Goal: Task Accomplishment & Management: Use online tool/utility

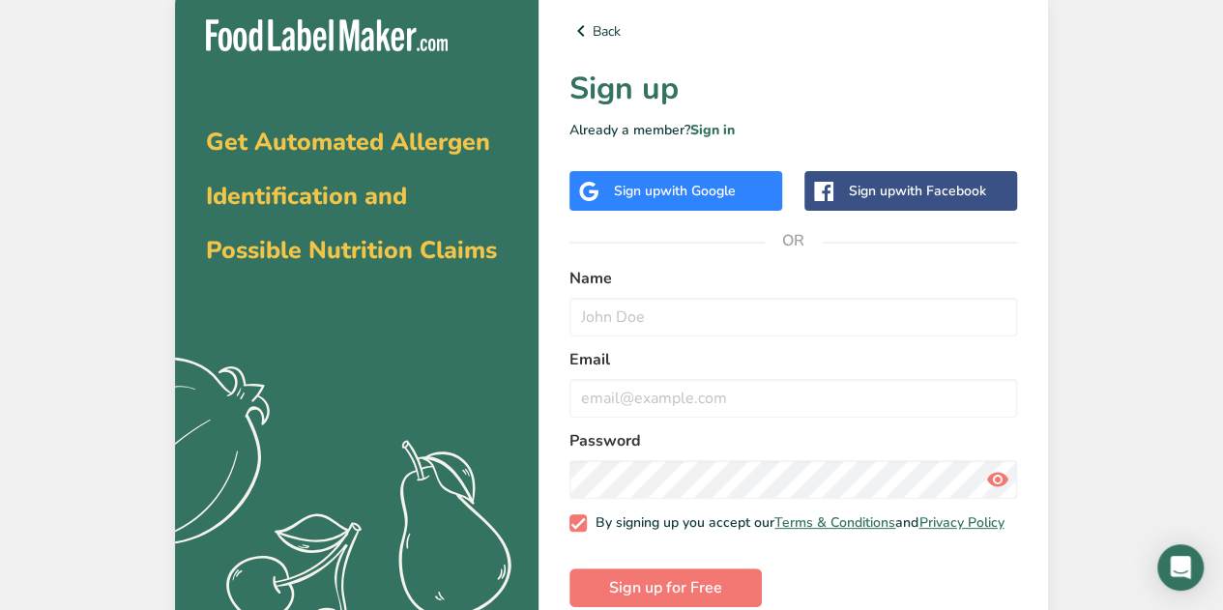
click at [661, 198] on span "with Google" at bounding box center [697, 191] width 75 height 18
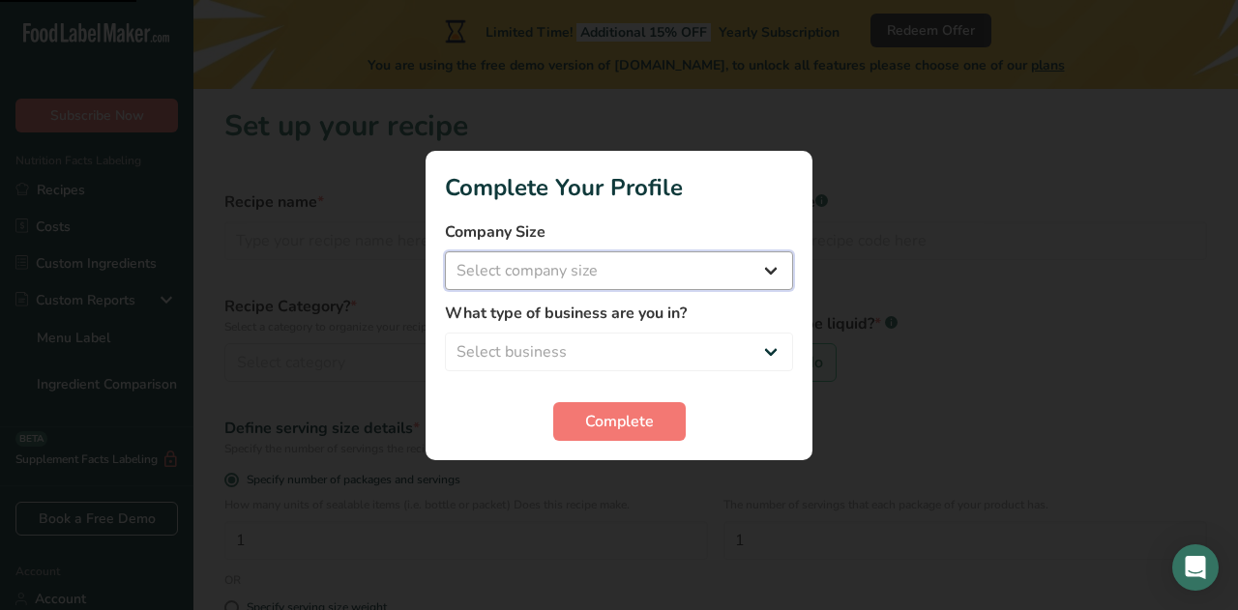
click at [568, 277] on select "Select company size Fewer than 10 Employees 10 to 50 Employees 51 to 500 Employ…" at bounding box center [619, 270] width 348 height 39
select select "1"
click at [445, 251] on select "Select company size Fewer than 10 Employees 10 to 50 Employees 51 to 500 Employ…" at bounding box center [619, 270] width 348 height 39
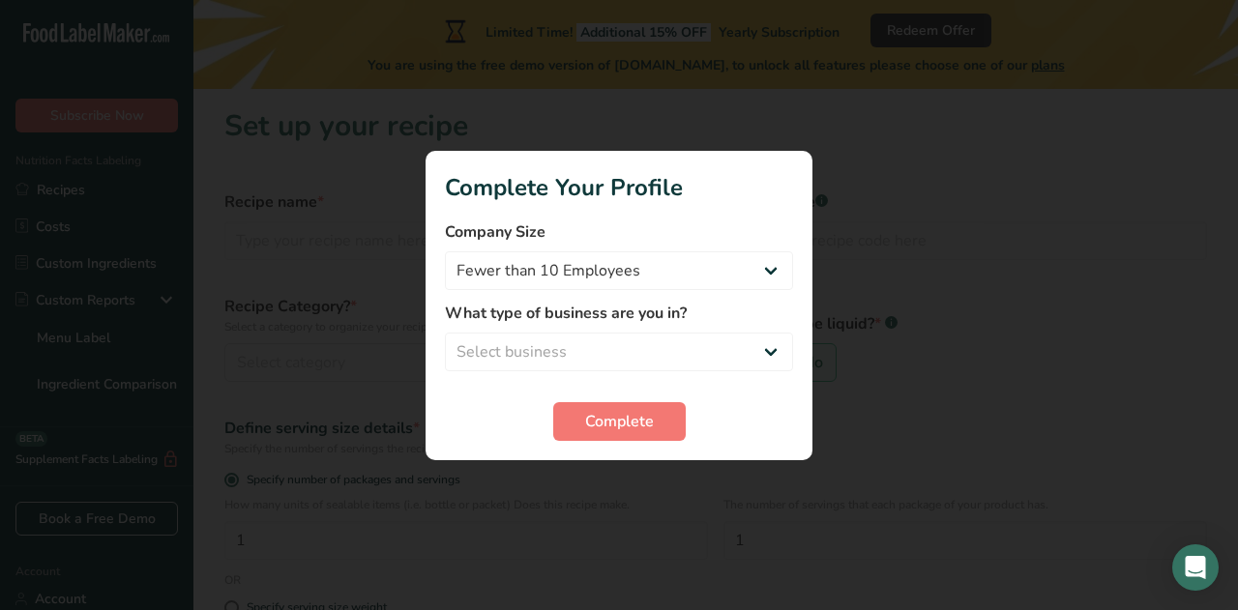
click at [577, 399] on form "Company Size Fewer than 10 Employees 10 to 50 Employees 51 to 500 Employees Ove…" at bounding box center [619, 330] width 348 height 220
click at [577, 413] on button "Complete" at bounding box center [619, 421] width 132 height 39
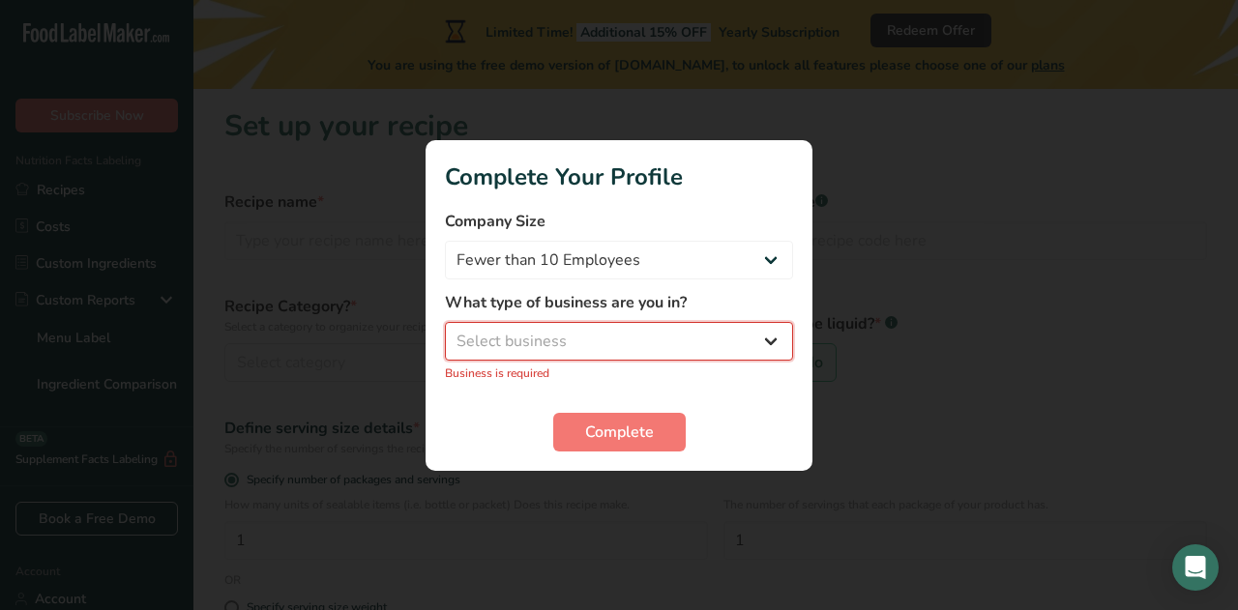
click at [534, 328] on select "Select business Packaged Food Manufacturer Restaurant & Cafe Bakery Meal Plans …" at bounding box center [619, 341] width 348 height 39
select select "8"
click at [445, 332] on select "Select business Packaged Food Manufacturer Restaurant & Cafe Bakery Meal Plans …" at bounding box center [619, 341] width 348 height 39
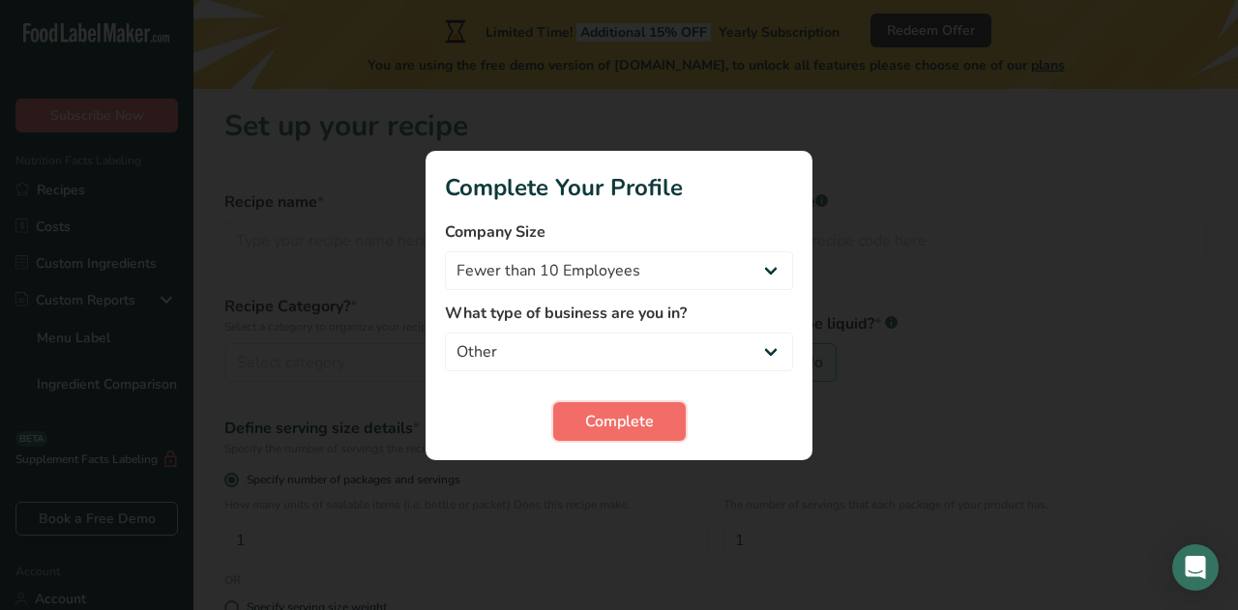
click at [647, 438] on button "Complete" at bounding box center [619, 421] width 132 height 39
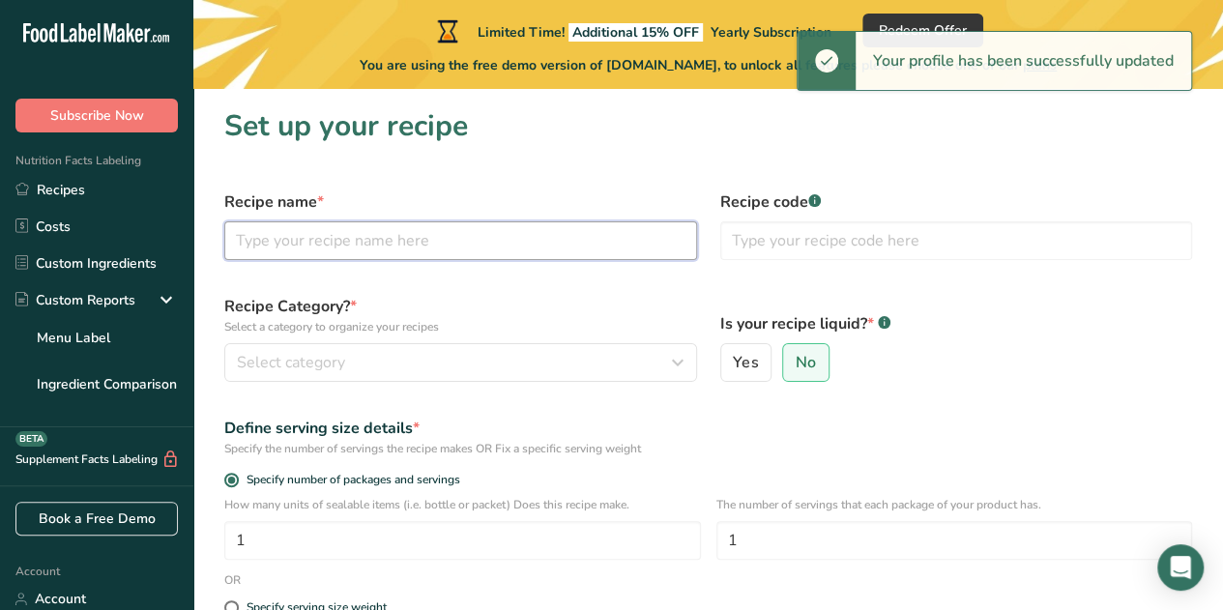
click at [335, 228] on input "text" at bounding box center [460, 240] width 473 height 39
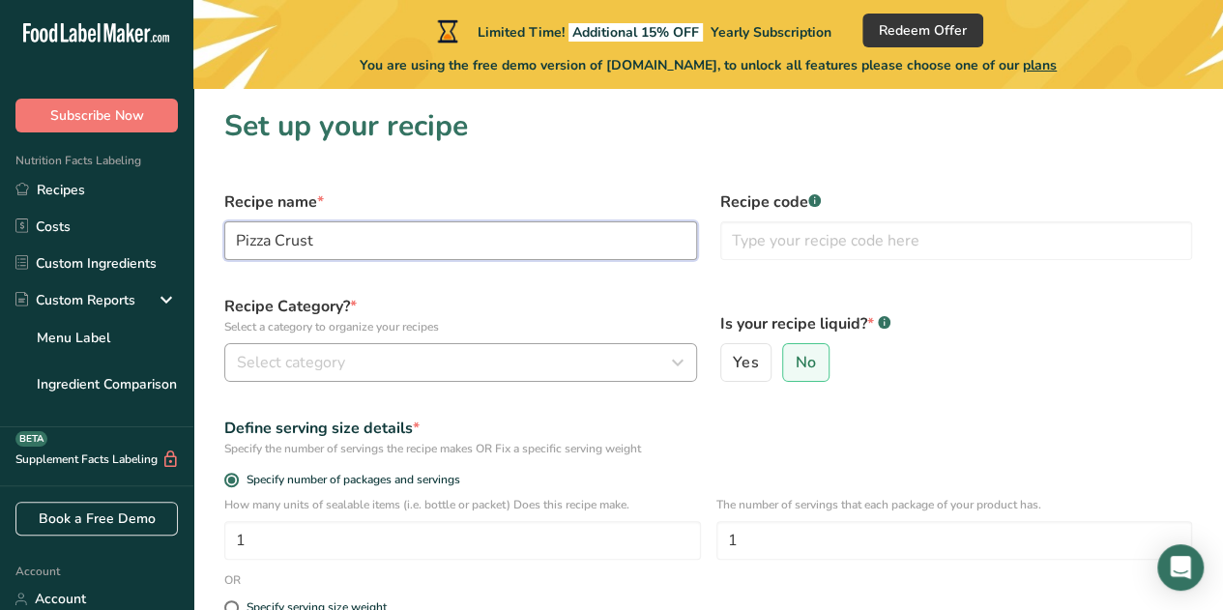
type input "Pizza Crust"
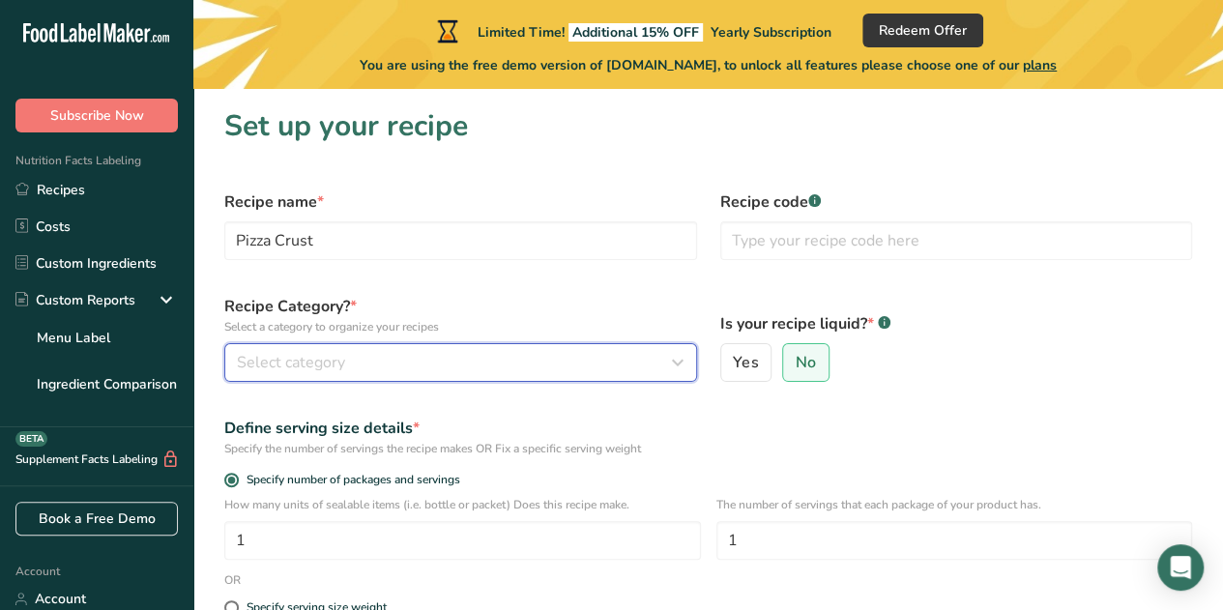
click at [468, 365] on div "Select category" at bounding box center [455, 362] width 436 height 23
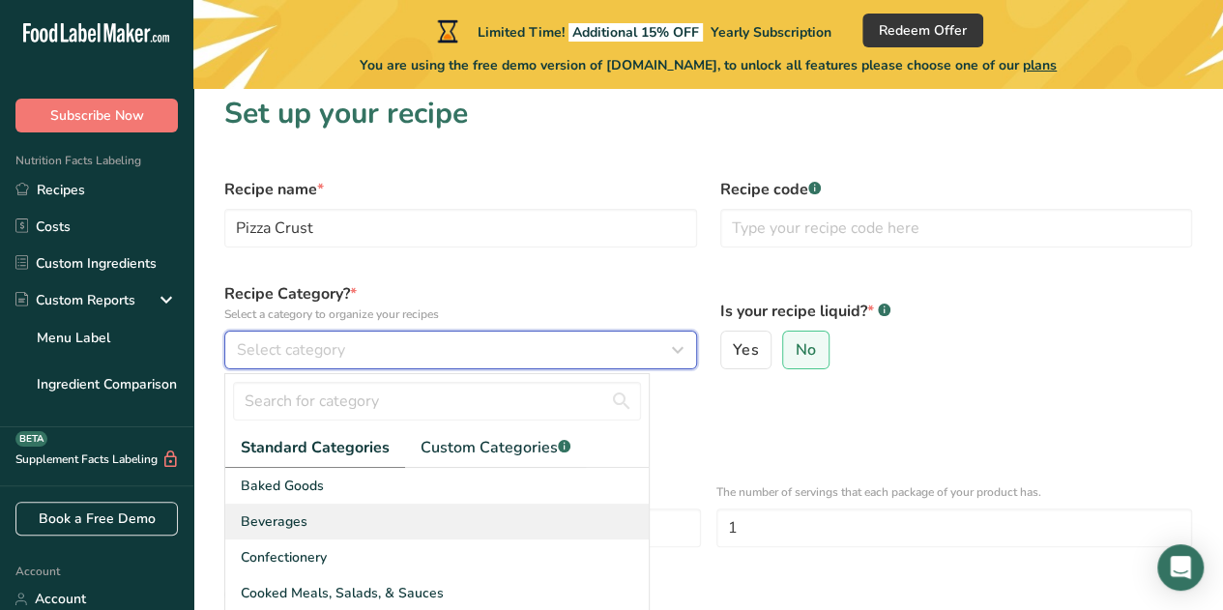
scroll to position [31, 0]
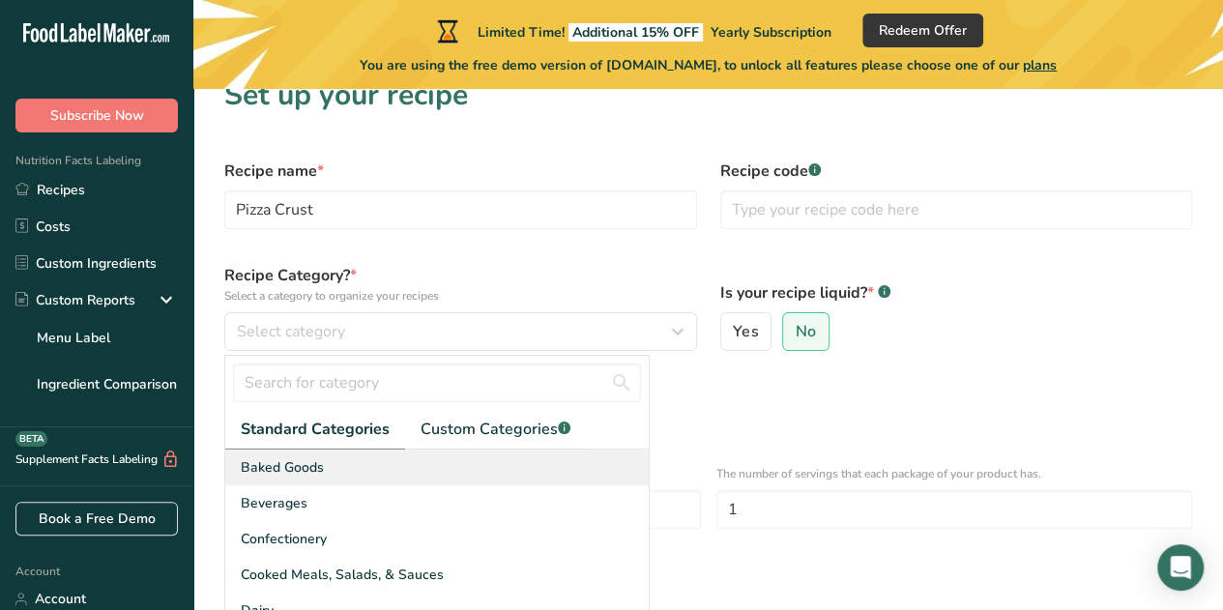
click at [363, 468] on div "Baked Goods" at bounding box center [436, 468] width 423 height 36
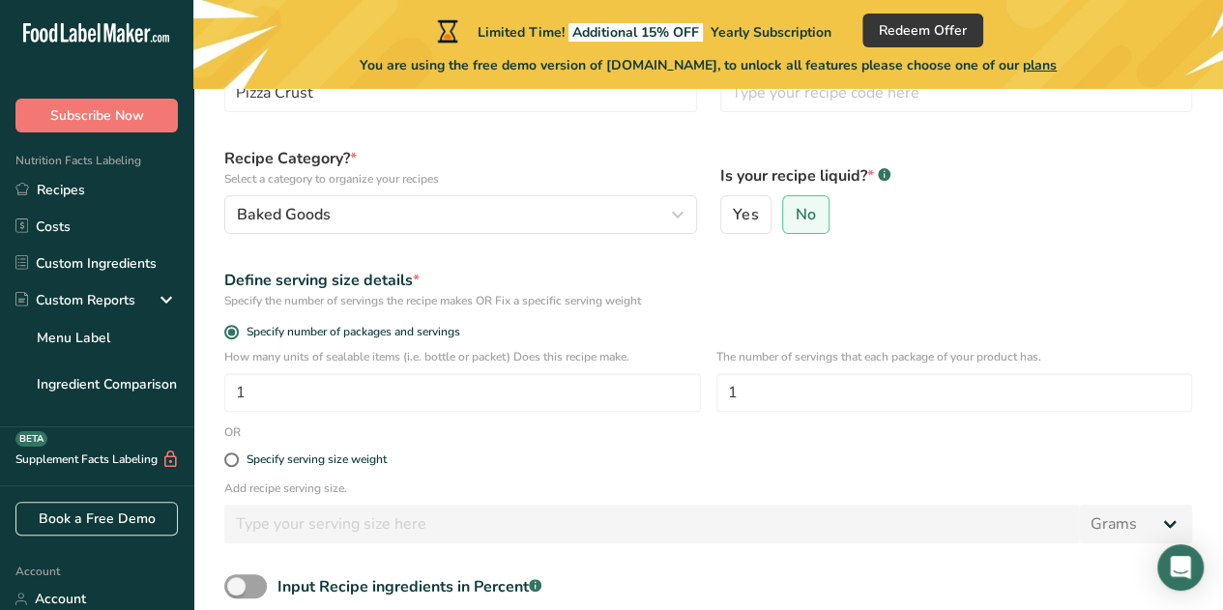
scroll to position [149, 0]
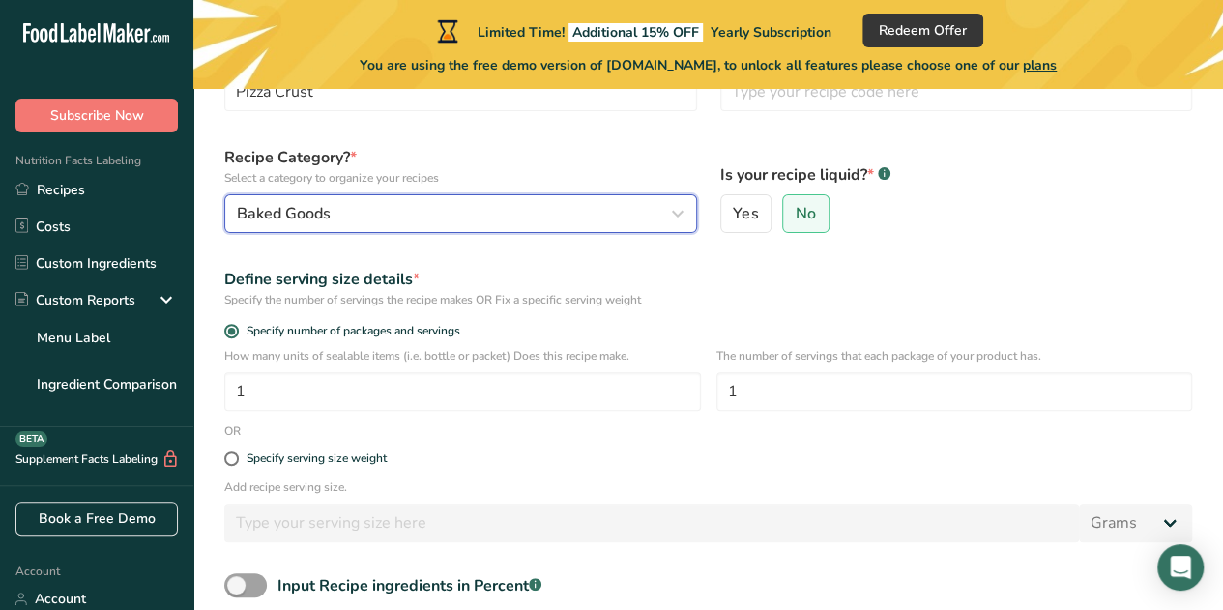
click at [315, 214] on span "Baked Goods" at bounding box center [284, 213] width 94 height 23
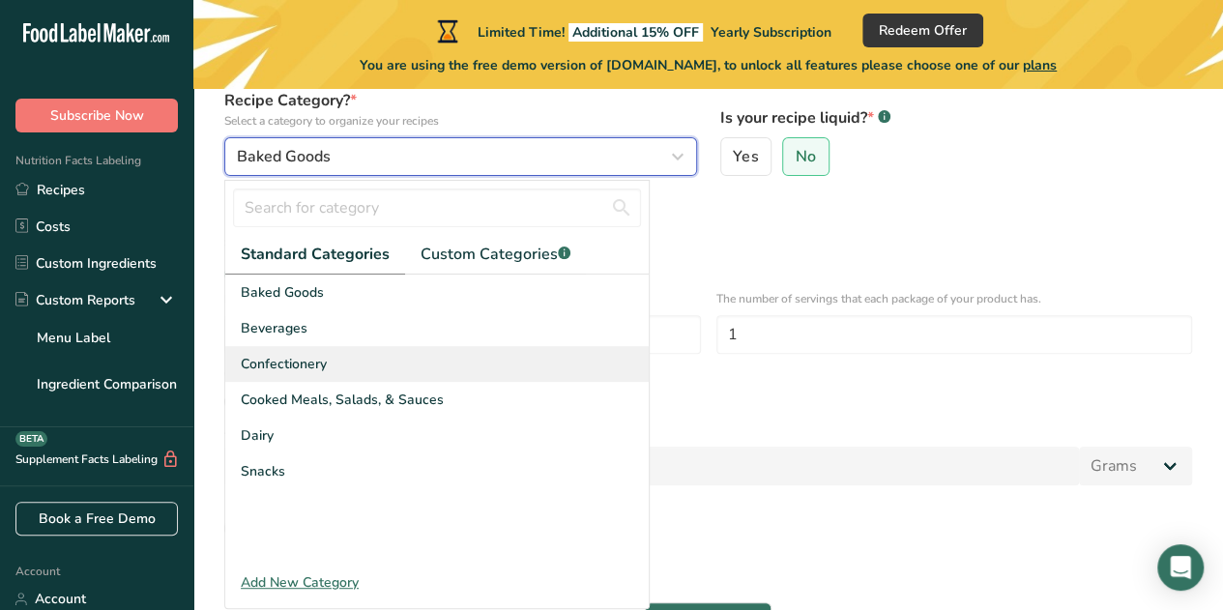
scroll to position [207, 0]
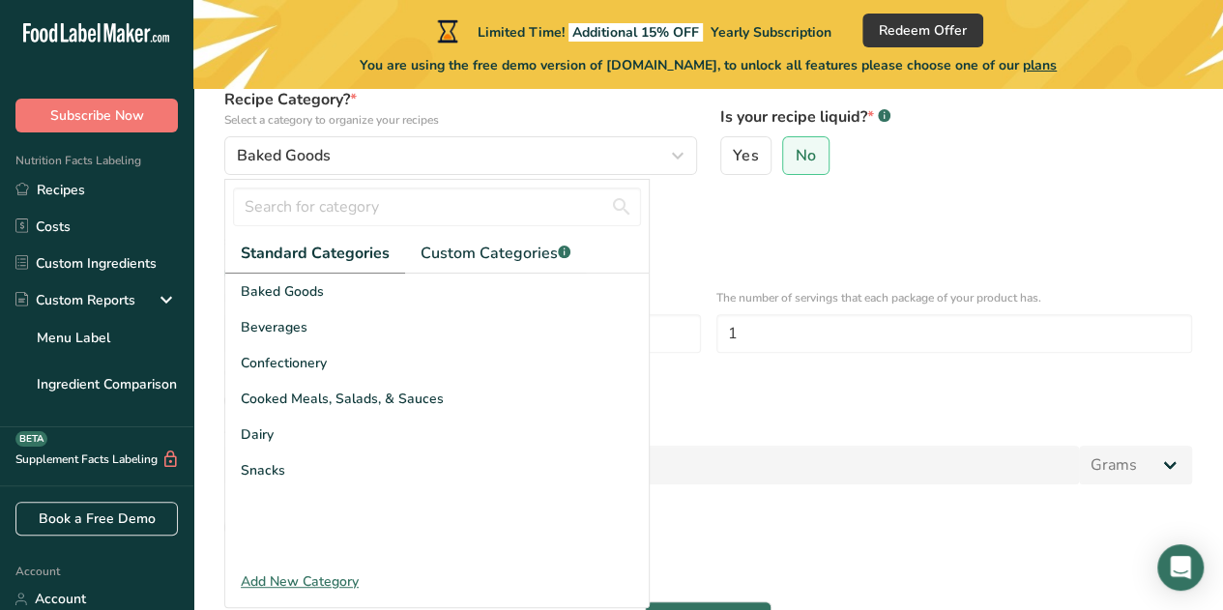
click at [866, 415] on div "Specify serving size weight" at bounding box center [708, 401] width 991 height 39
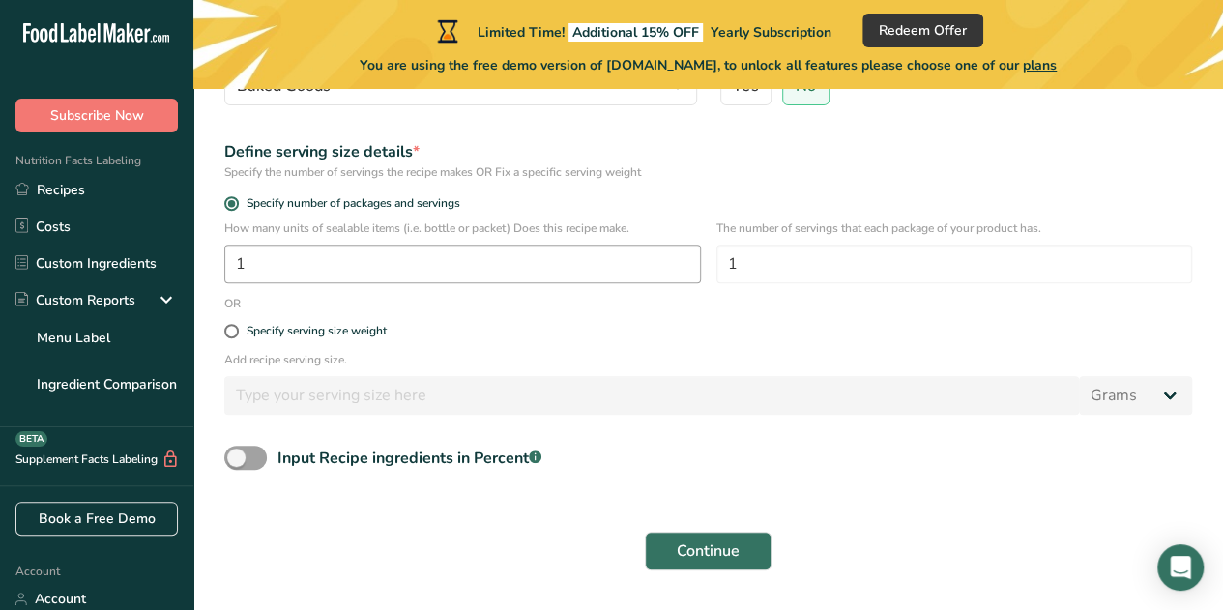
scroll to position [278, 0]
click at [461, 270] on input "1" at bounding box center [462, 262] width 477 height 39
click at [430, 261] on input "1" at bounding box center [462, 262] width 477 height 39
click at [808, 257] on input "1" at bounding box center [954, 262] width 477 height 39
type input "1"
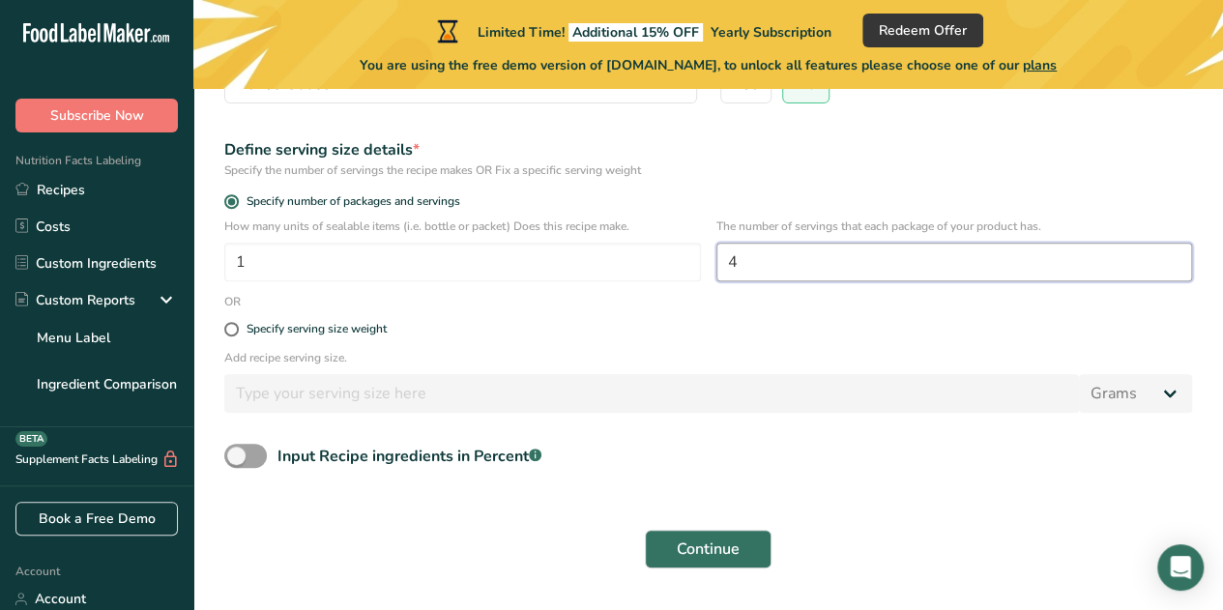
type input "4"
click at [499, 315] on div "Specify serving size weight" at bounding box center [708, 329] width 991 height 39
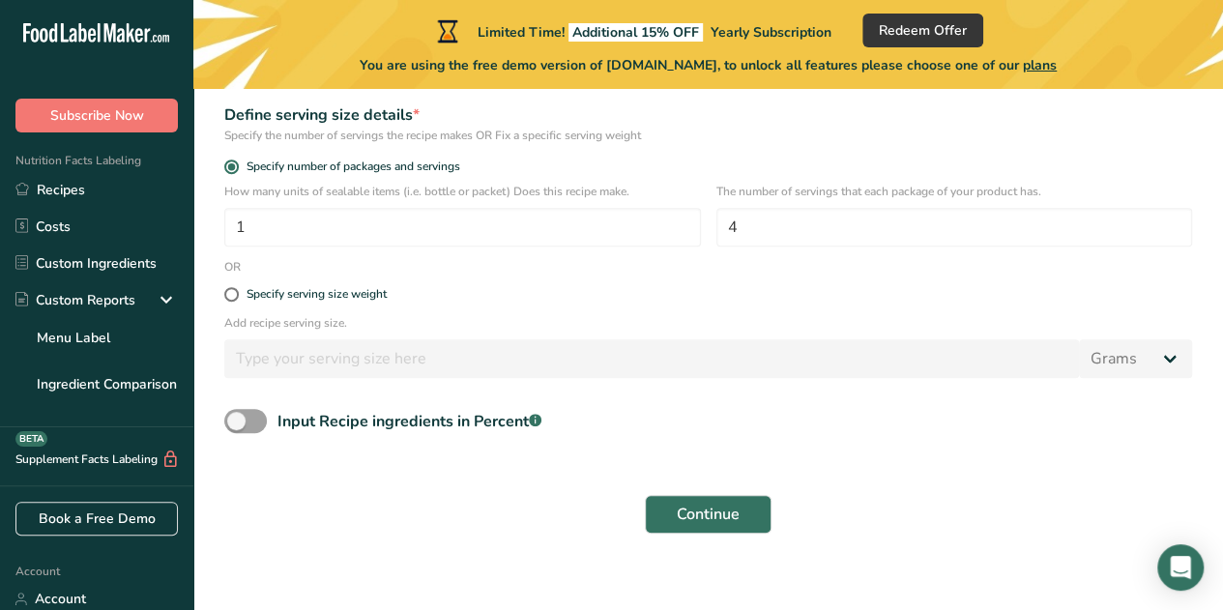
scroll to position [329, 0]
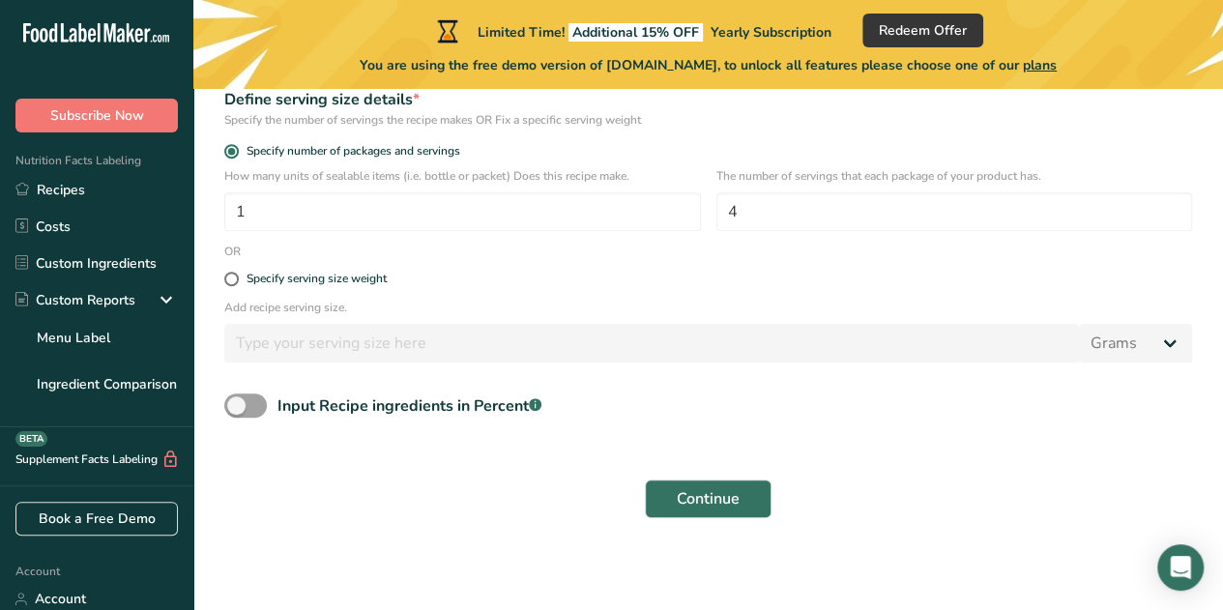
click at [719, 293] on div "Specify serving size weight" at bounding box center [708, 279] width 991 height 39
click at [727, 506] on span "Continue" at bounding box center [708, 498] width 63 height 23
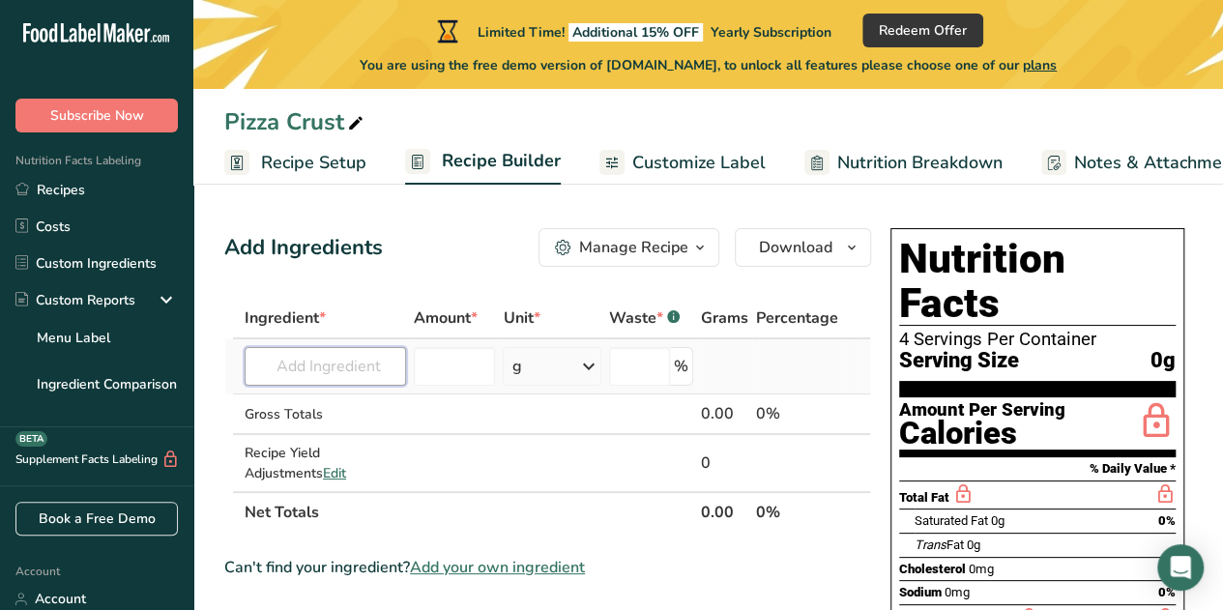
click at [301, 375] on input "text" at bounding box center [325, 366] width 161 height 39
click at [544, 352] on div "g" at bounding box center [552, 366] width 99 height 39
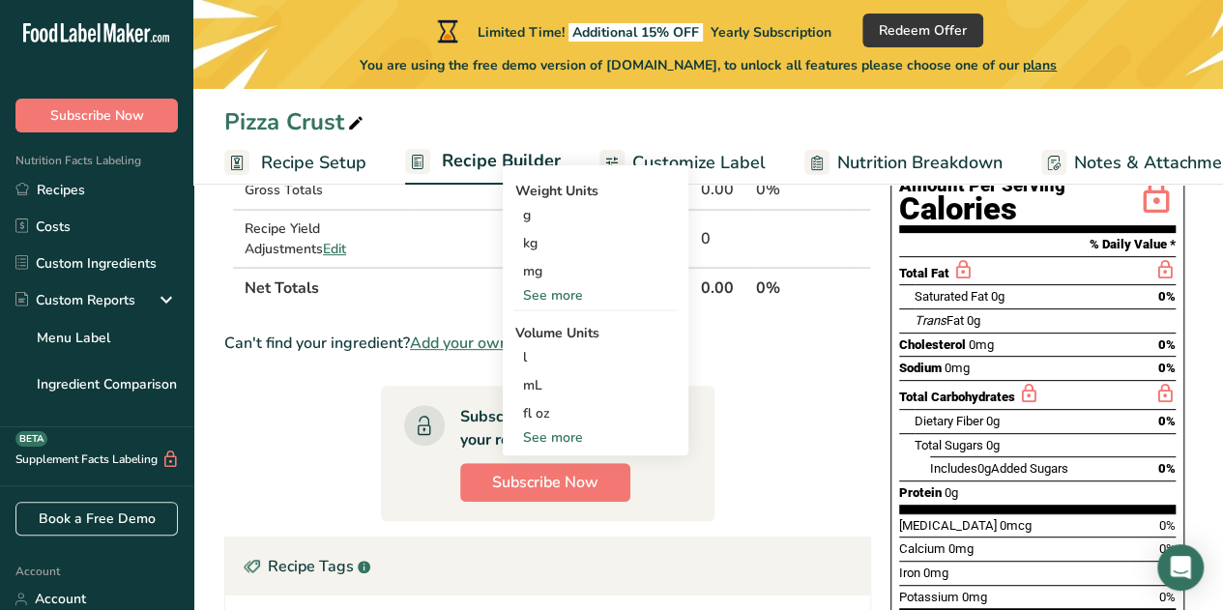
scroll to position [225, 0]
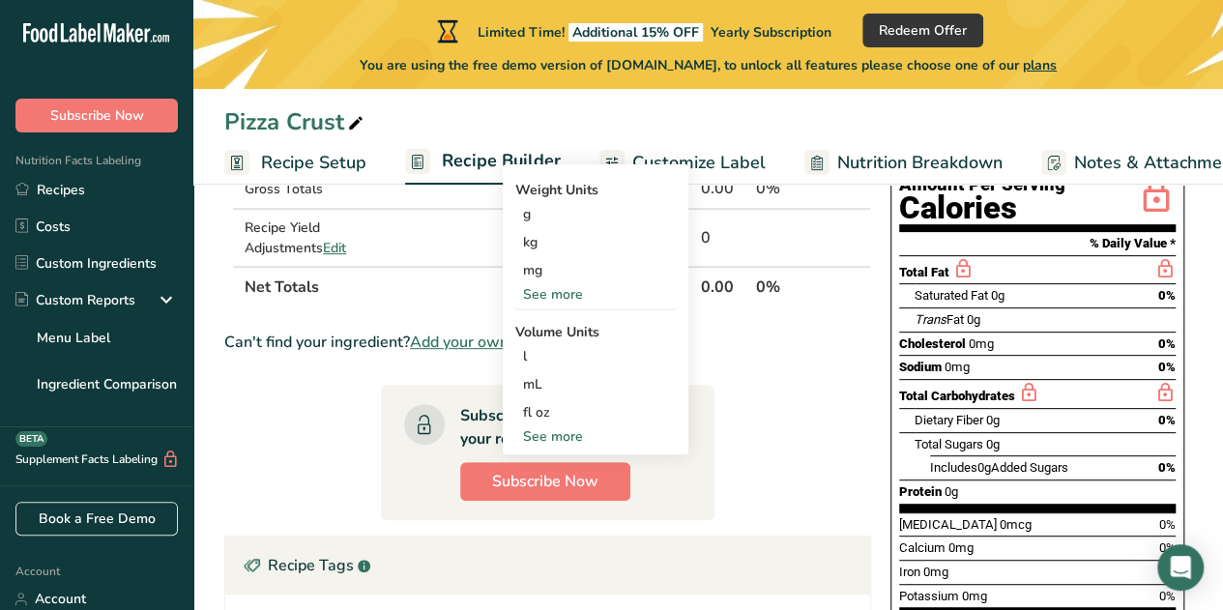
click at [551, 438] on div "See more" at bounding box center [595, 436] width 162 height 20
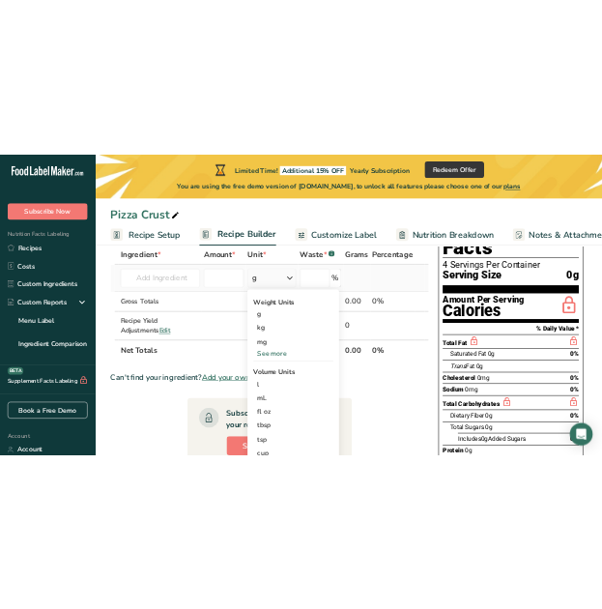
scroll to position [115, 0]
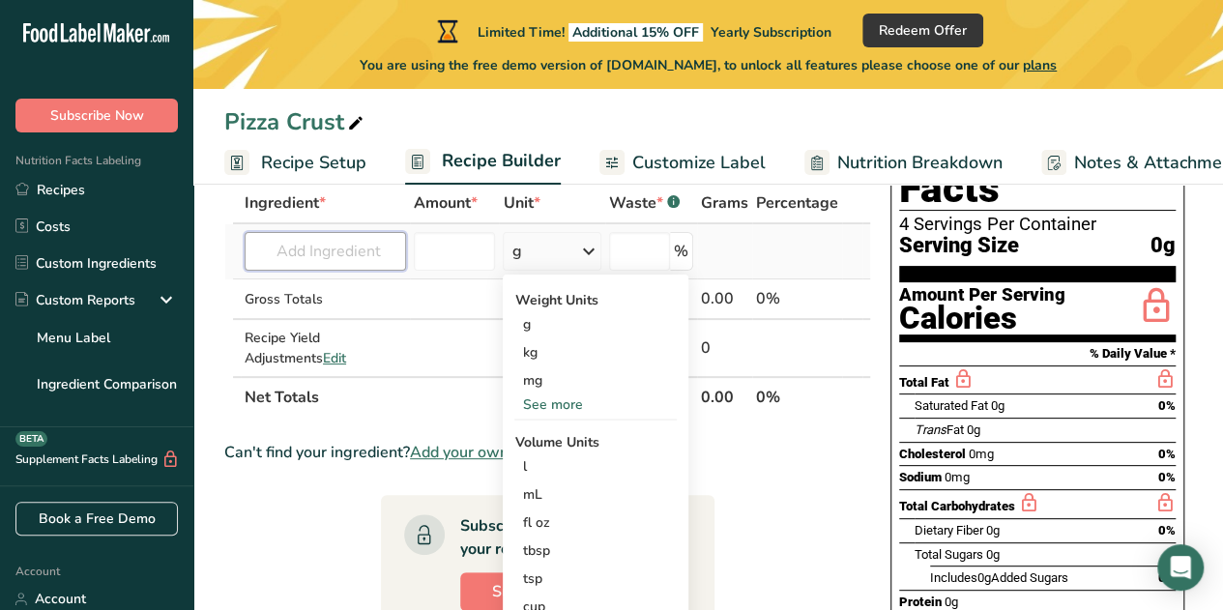
click at [288, 250] on input "text" at bounding box center [325, 251] width 161 height 39
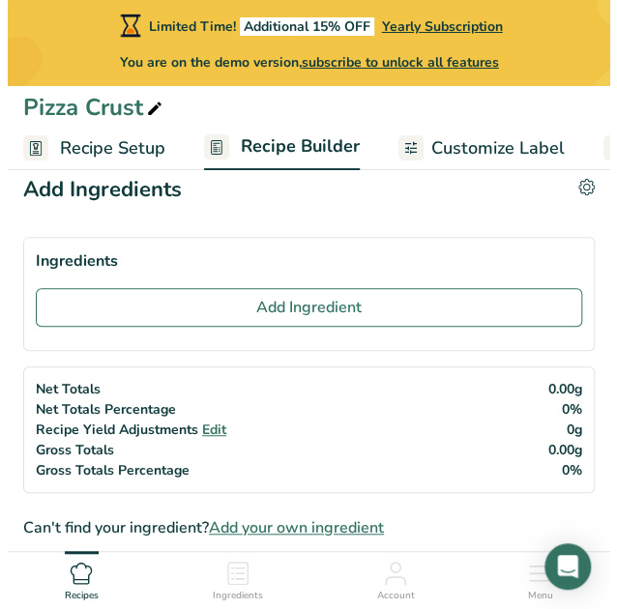
scroll to position [0, 0]
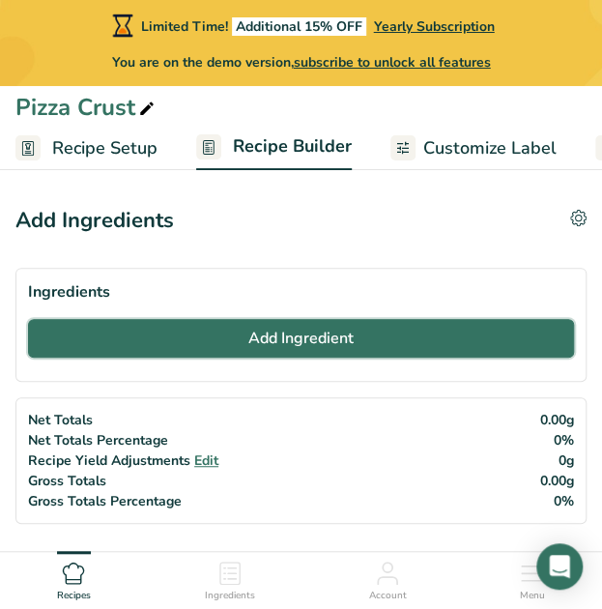
click at [177, 338] on button "Add Ingredient" at bounding box center [301, 338] width 546 height 39
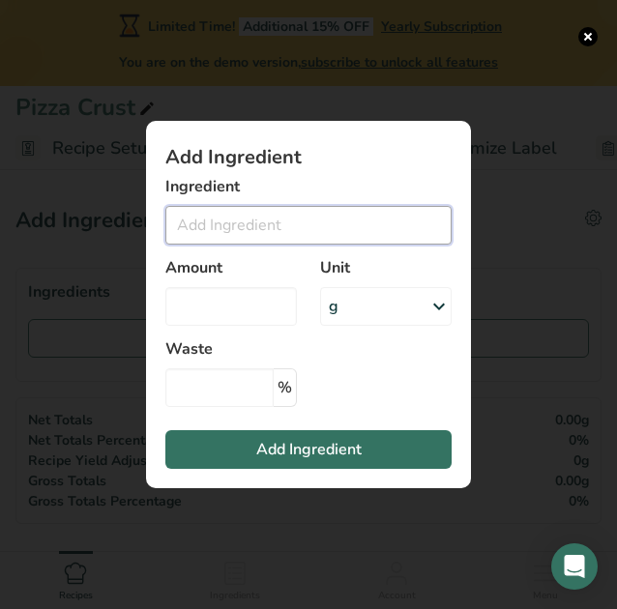
click at [265, 221] on input "Add ingredient modal" at bounding box center [308, 225] width 286 height 39
click at [255, 221] on input "Add ingredient modal" at bounding box center [308, 225] width 286 height 39
click at [318, 231] on input "instant yeast" at bounding box center [308, 225] width 286 height 39
click at [173, 224] on input "instant yeast" at bounding box center [308, 225] width 286 height 39
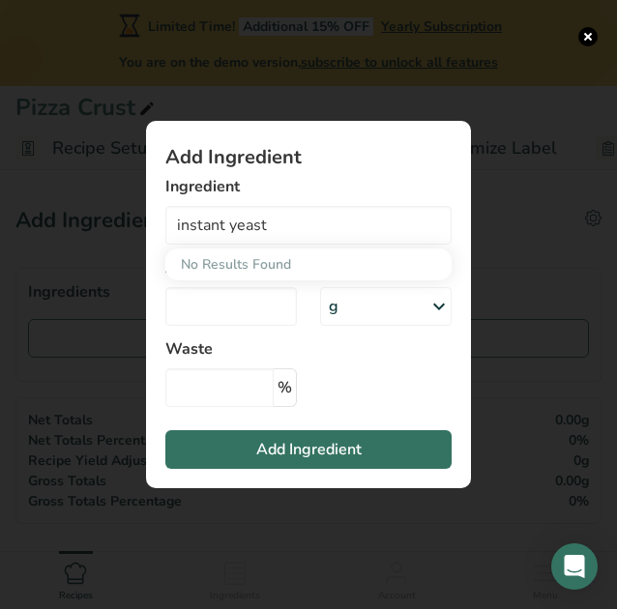
click at [197, 260] on div "No Results Found" at bounding box center [308, 264] width 286 height 32
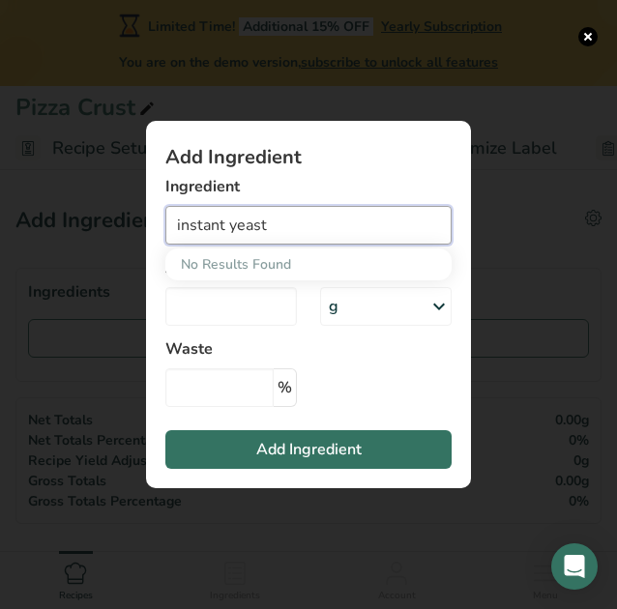
click at [195, 224] on input "instant yeast" at bounding box center [308, 225] width 286 height 39
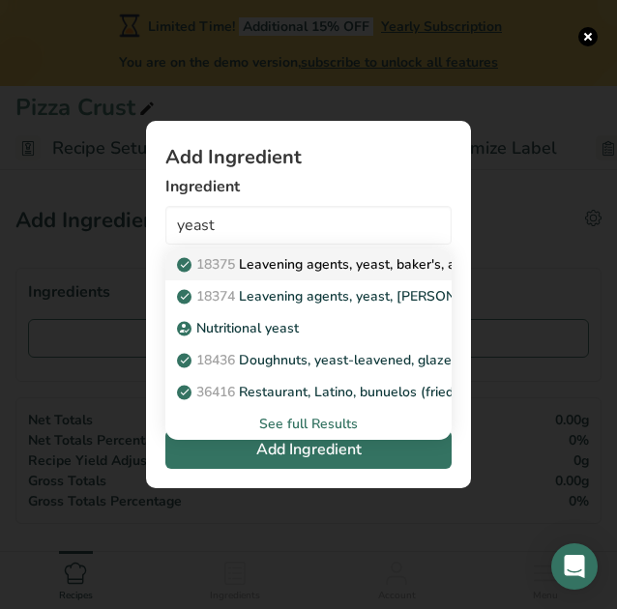
click at [317, 269] on p "18375 Leavening agents, yeast, [PERSON_NAME], active dry" at bounding box center [344, 264] width 327 height 20
type input "Leavening agents, yeast, baker's, active dry"
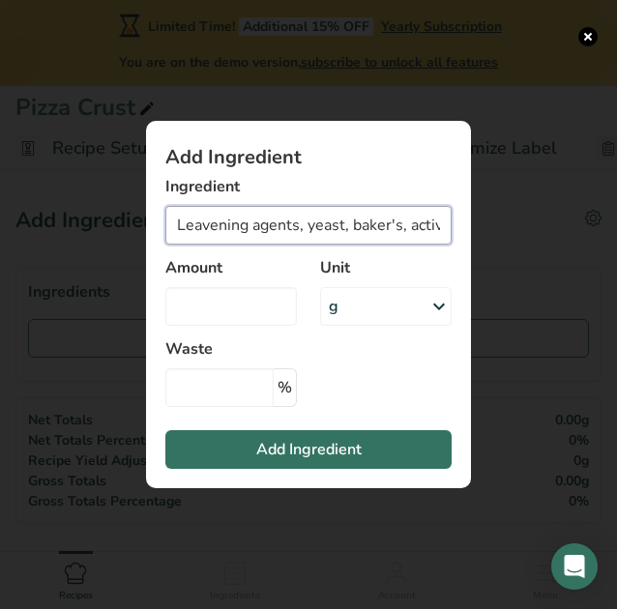
click at [421, 208] on input "Leavening agents, yeast, baker's, active dry" at bounding box center [308, 225] width 286 height 39
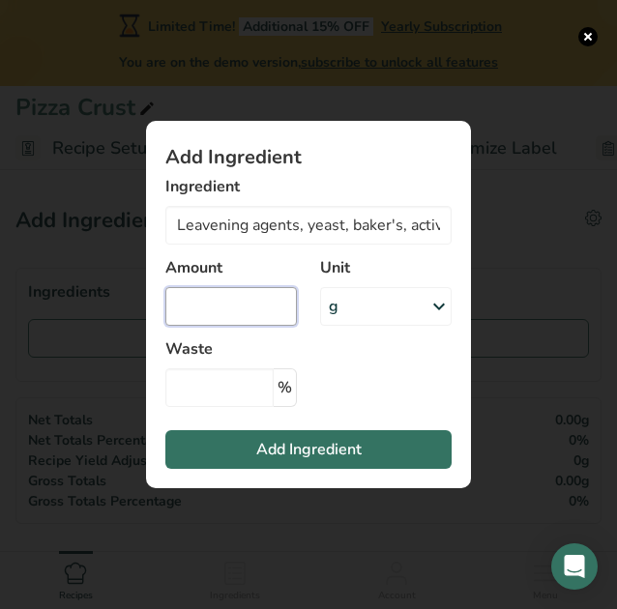
click at [234, 321] on input "Add ingredient modal" at bounding box center [230, 306] width 131 height 39
click at [359, 306] on div "g" at bounding box center [385, 306] width 131 height 39
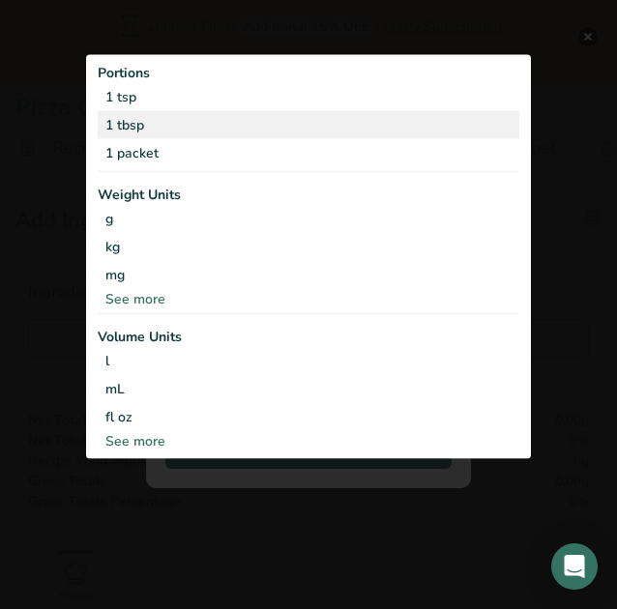
click at [113, 127] on div "1 tbsp" at bounding box center [309, 124] width 422 height 28
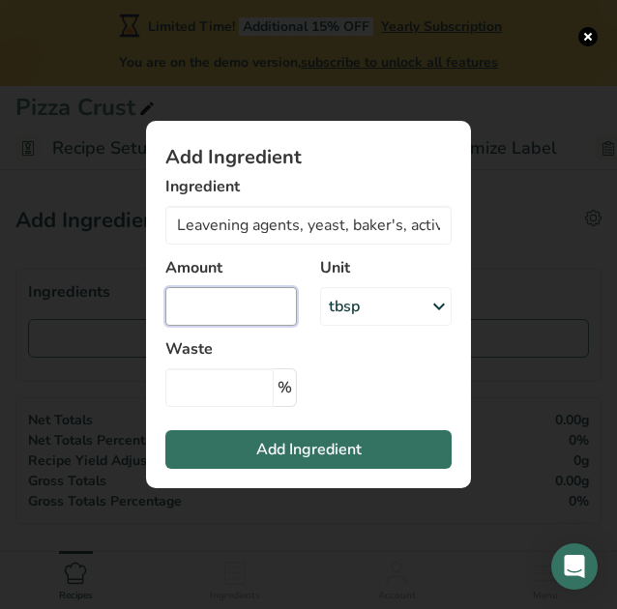
click at [209, 295] on input "Add ingredient modal" at bounding box center [230, 306] width 131 height 39
type input "0.5"
click at [377, 373] on section "Add Ingredient Ingredient Leavening agents, yeast, [PERSON_NAME], active dry 18…" at bounding box center [308, 304] width 325 height 367
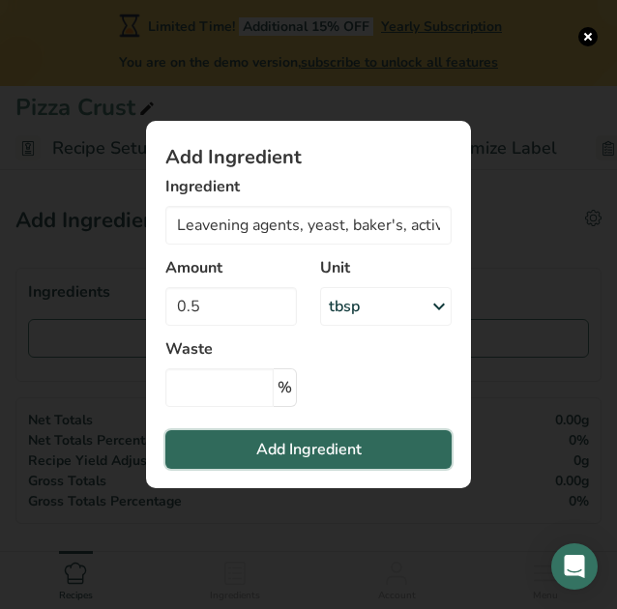
click at [259, 444] on span "Add Ingredient" at bounding box center [308, 449] width 105 height 23
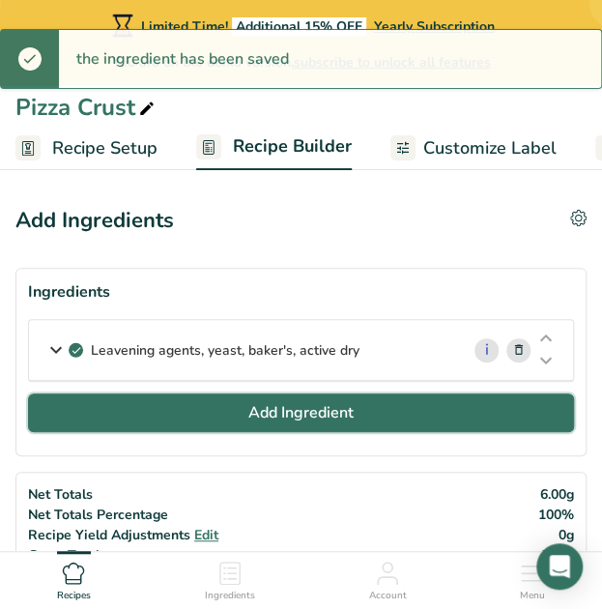
click at [193, 413] on button "Add Ingredient" at bounding box center [301, 413] width 546 height 39
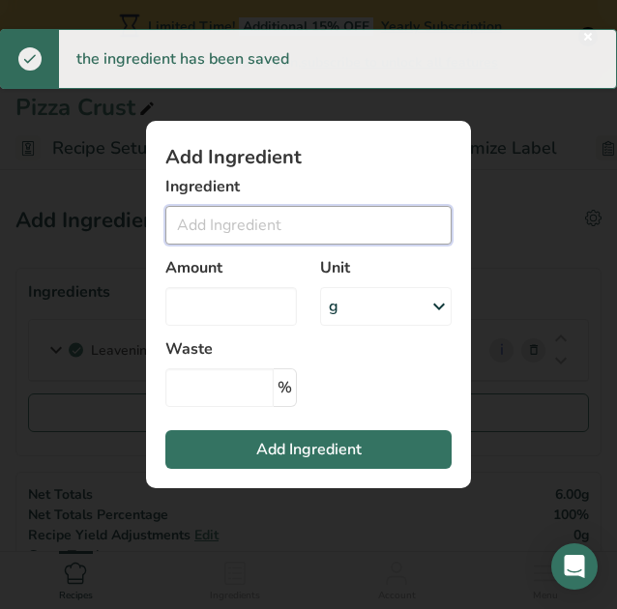
click at [244, 214] on input "Add ingredient modal" at bounding box center [308, 225] width 286 height 39
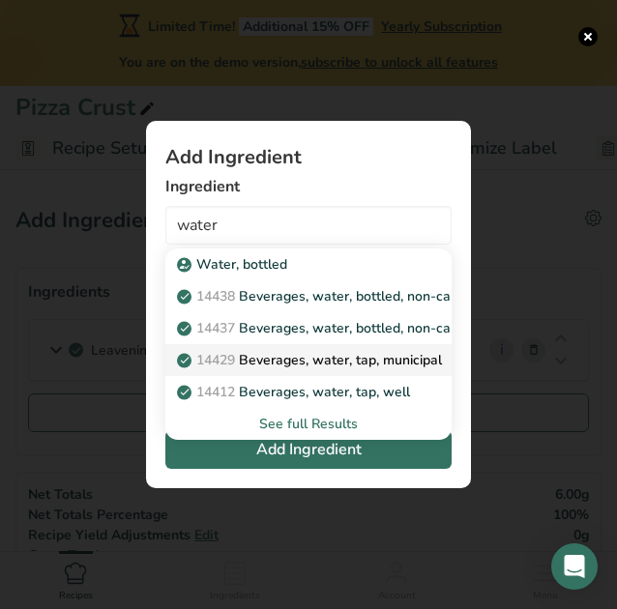
click at [306, 367] on p "14429 [GEOGRAPHIC_DATA], water, tap, municipal" at bounding box center [311, 360] width 261 height 20
type input "Beverages, water, tap, municipal"
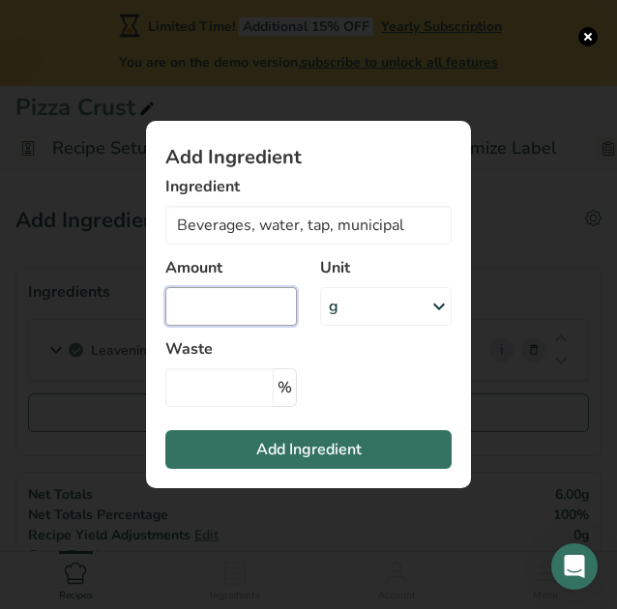
click at [219, 293] on input "Add ingredient modal" at bounding box center [230, 306] width 131 height 39
type input "0.5"
click at [349, 303] on div "g" at bounding box center [385, 306] width 131 height 39
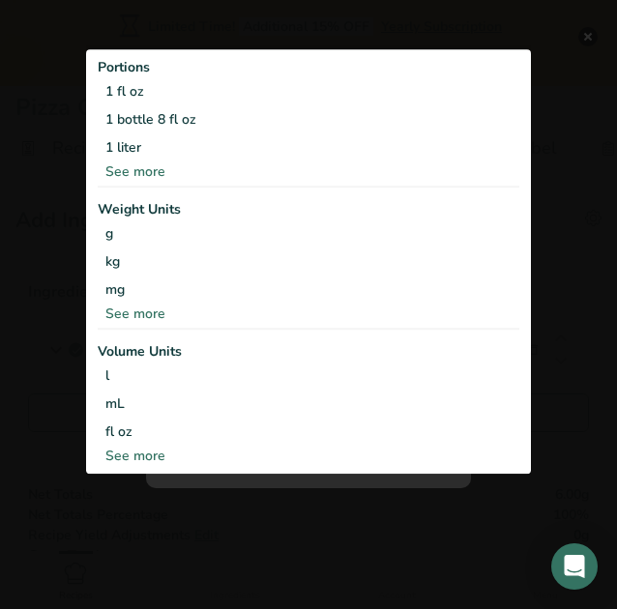
click at [132, 456] on div "See more" at bounding box center [309, 456] width 422 height 20
select select "22"
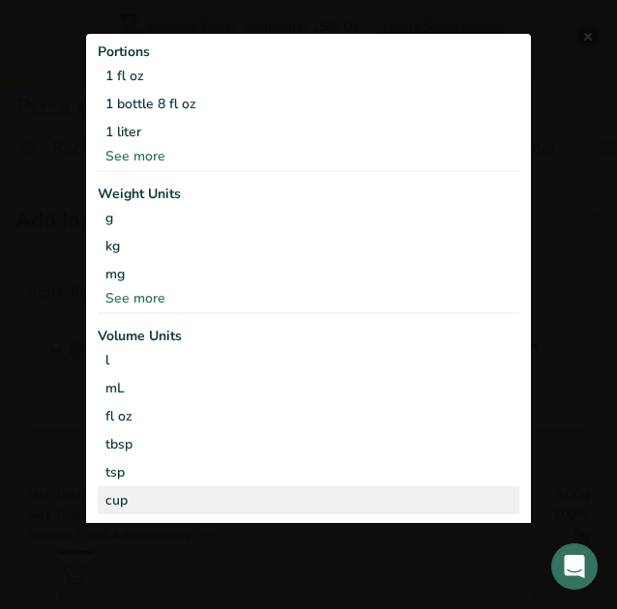
click at [119, 499] on div "cup" at bounding box center [308, 499] width 406 height 20
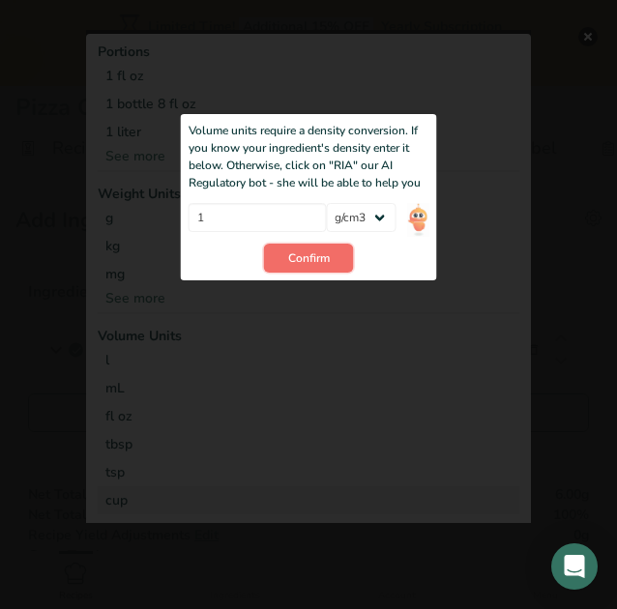
click at [317, 265] on span "Confirm" at bounding box center [309, 257] width 42 height 17
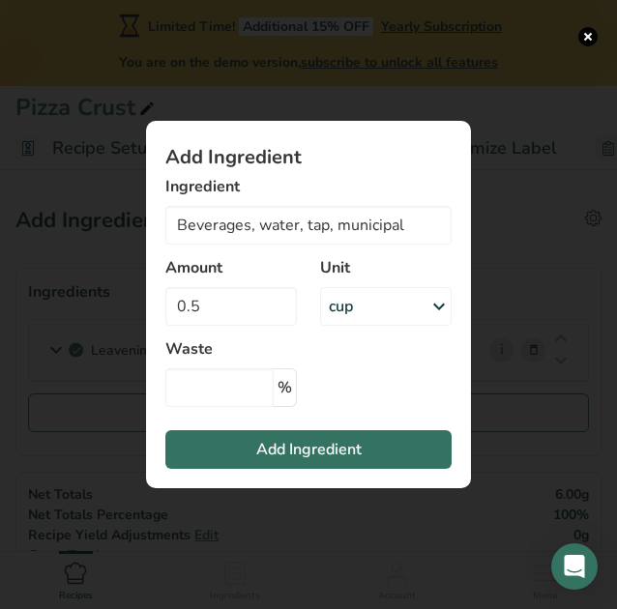
click at [375, 317] on div "cup" at bounding box center [385, 306] width 131 height 39
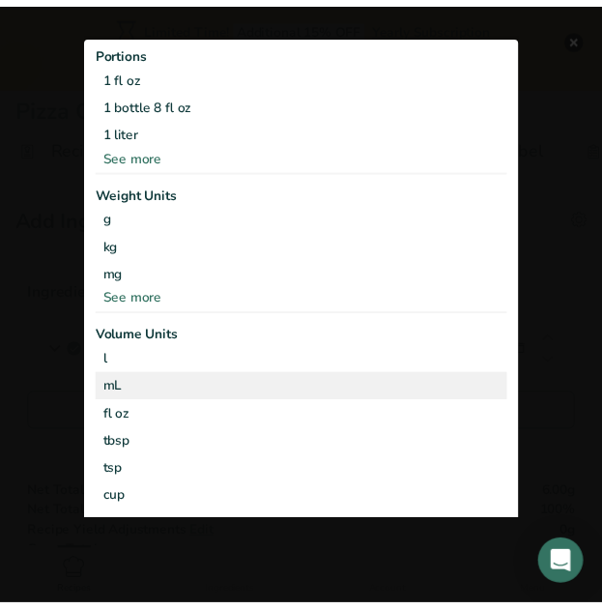
scroll to position [75, 0]
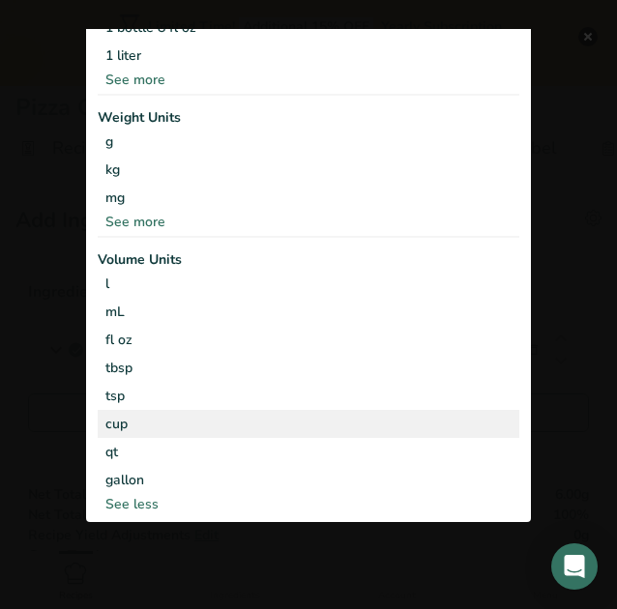
click at [280, 427] on div "cup" at bounding box center [308, 424] width 406 height 20
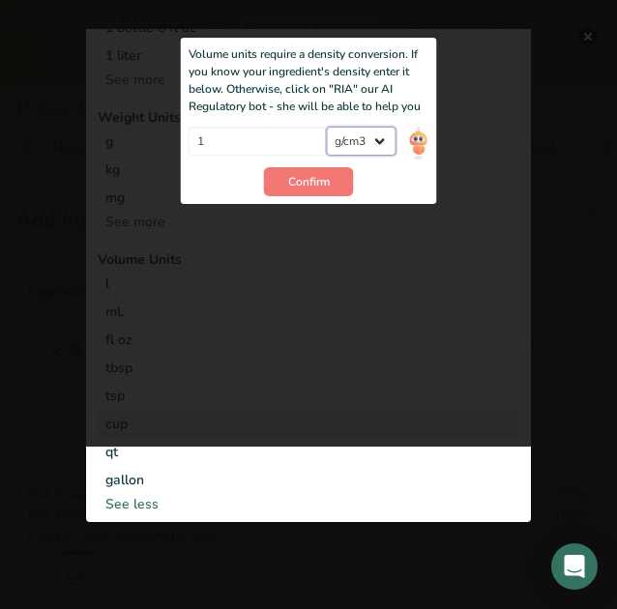
click at [343, 146] on select "lb/ft3 g/cm3" at bounding box center [361, 142] width 70 height 29
click at [295, 194] on button "Confirm" at bounding box center [309, 182] width 90 height 29
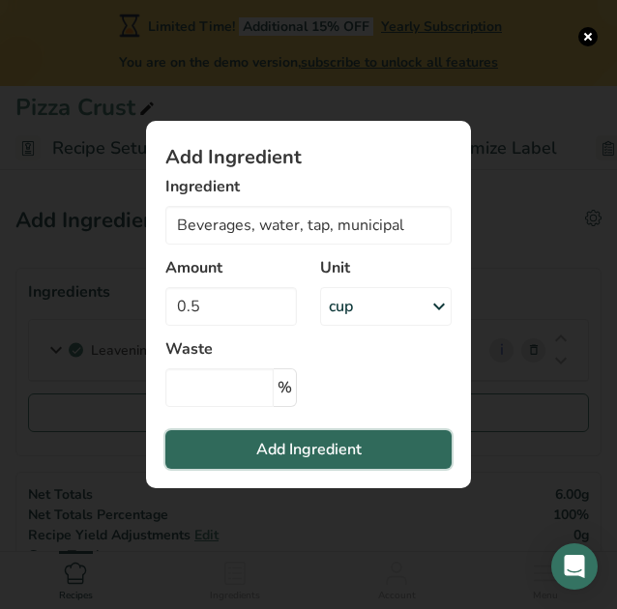
click at [294, 451] on span "Add Ingredient" at bounding box center [308, 449] width 105 height 23
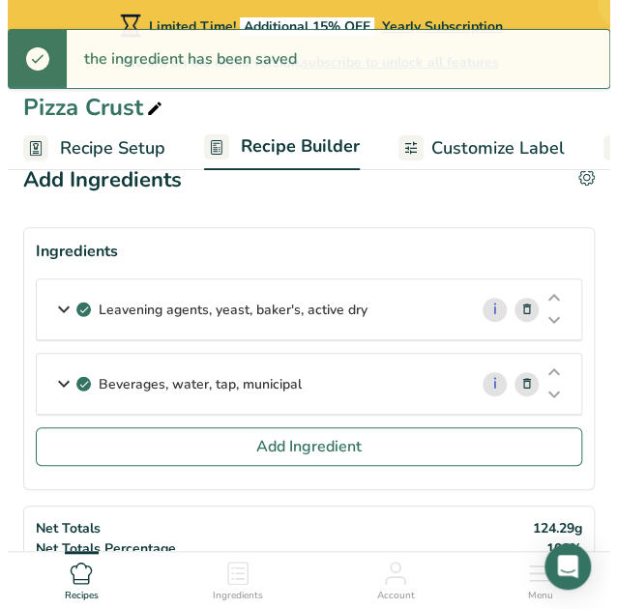
scroll to position [42, 0]
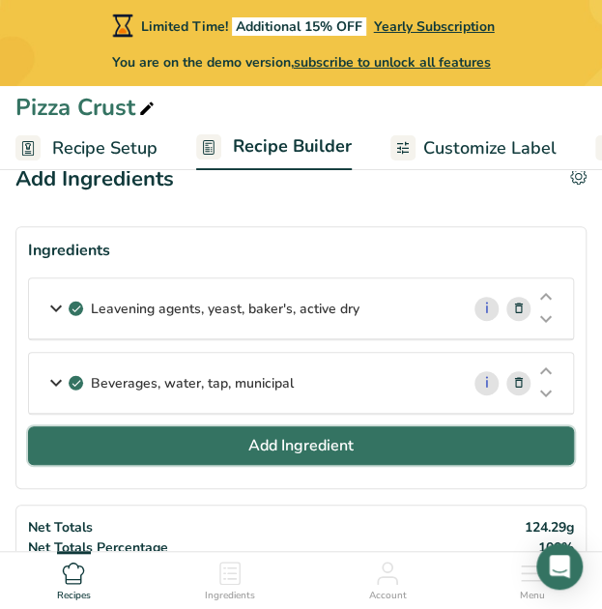
click at [209, 448] on button "Add Ingredient" at bounding box center [301, 445] width 546 height 39
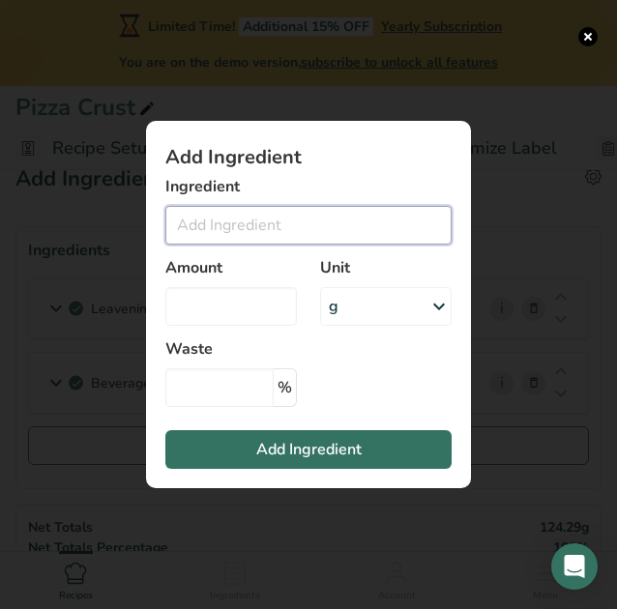
click at [220, 226] on input "Add ingredient modal" at bounding box center [308, 225] width 286 height 39
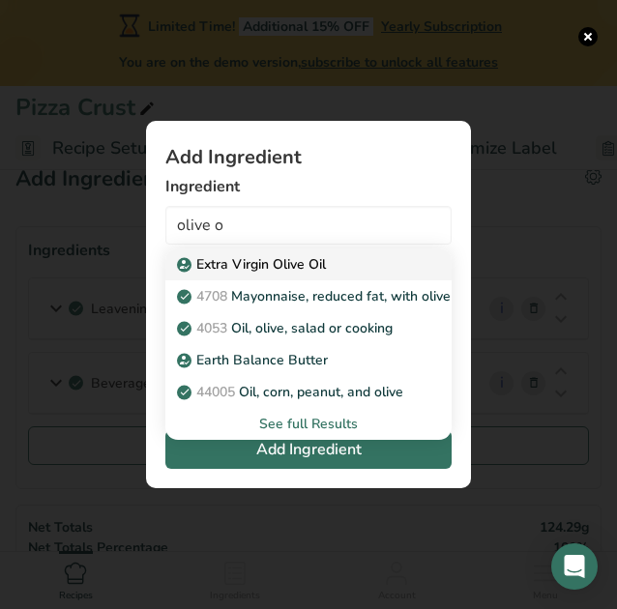
click at [231, 263] on p "Extra Virgin Olive Oil" at bounding box center [253, 264] width 145 height 20
type input "Extra Virgin Olive Oil"
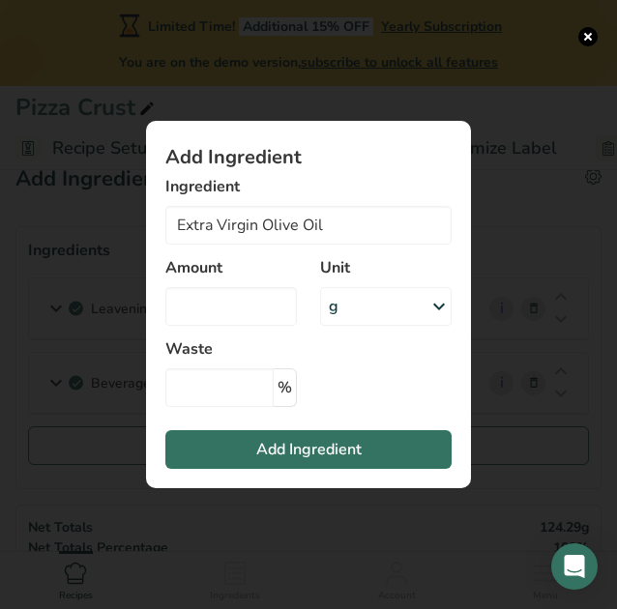
click at [358, 315] on div "g" at bounding box center [385, 306] width 131 height 39
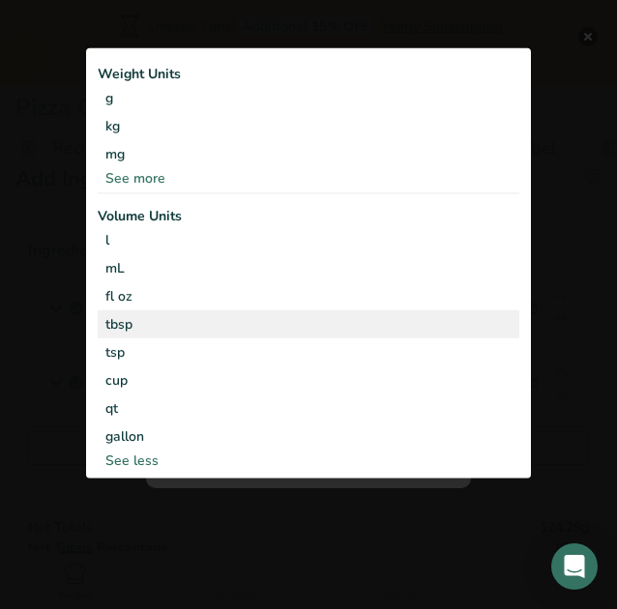
click at [223, 315] on div "tbsp" at bounding box center [308, 323] width 406 height 20
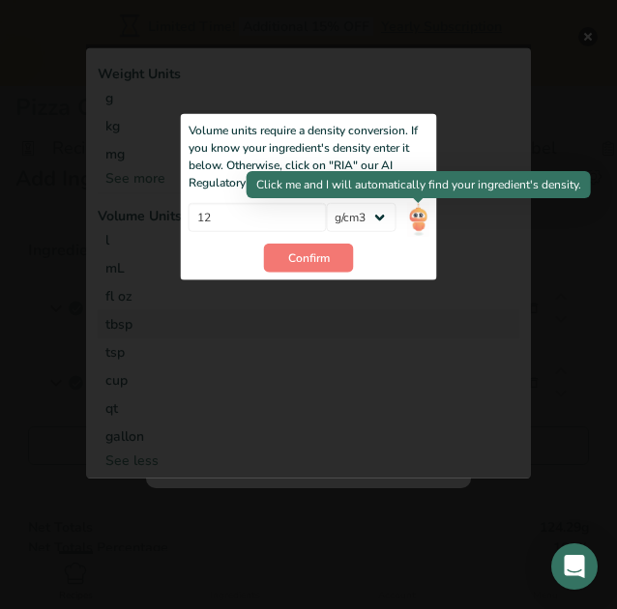
click at [420, 216] on img "Add ingredient modal" at bounding box center [417, 220] width 21 height 34
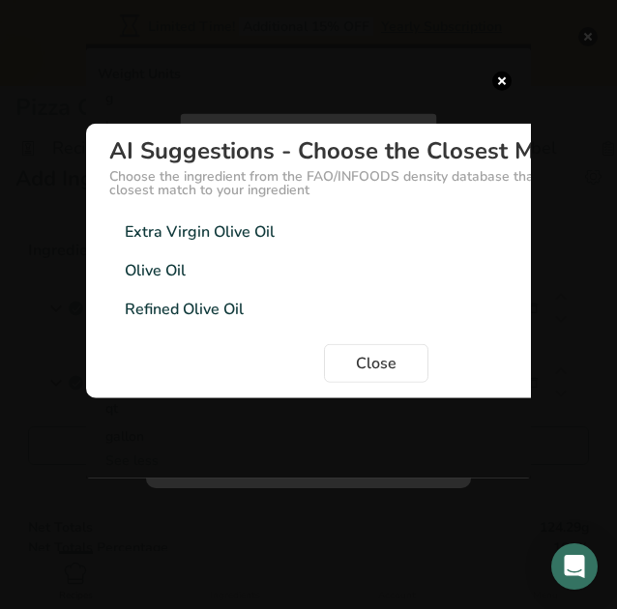
click at [261, 238] on div "Extra Virgin Olive Oil" at bounding box center [200, 231] width 150 height 23
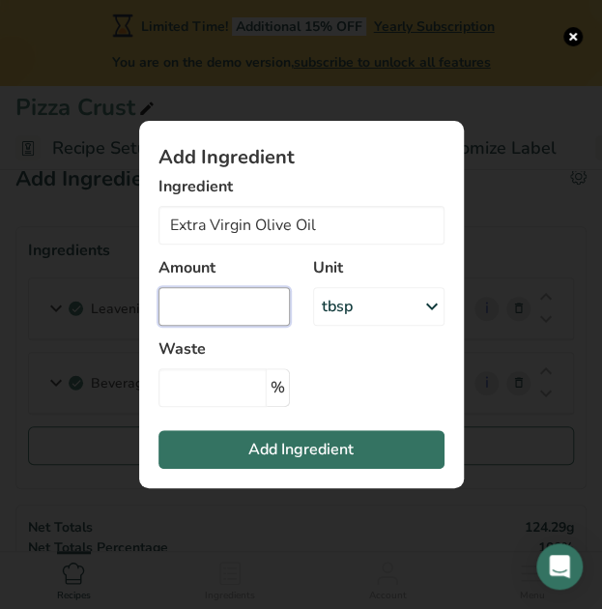
click at [213, 316] on input "Add ingredient modal" at bounding box center [224, 306] width 131 height 39
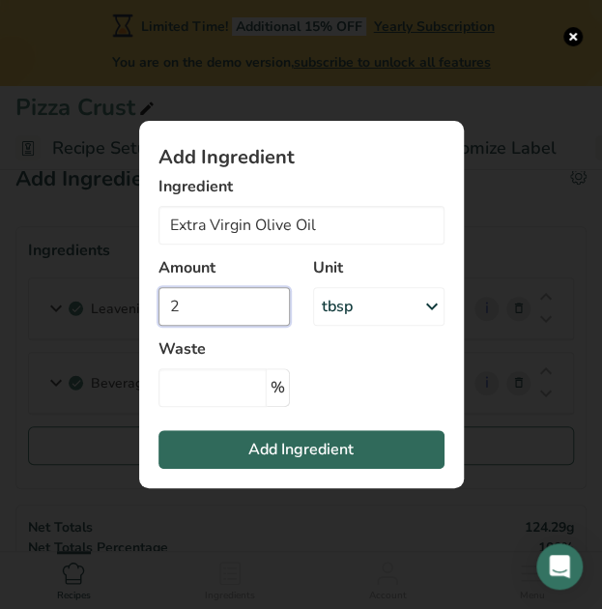
type input "2"
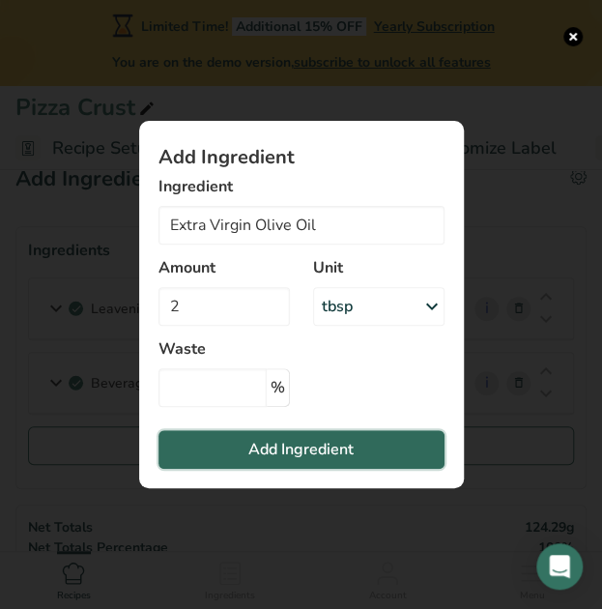
click at [264, 441] on span "Add Ingredient" at bounding box center [300, 449] width 105 height 23
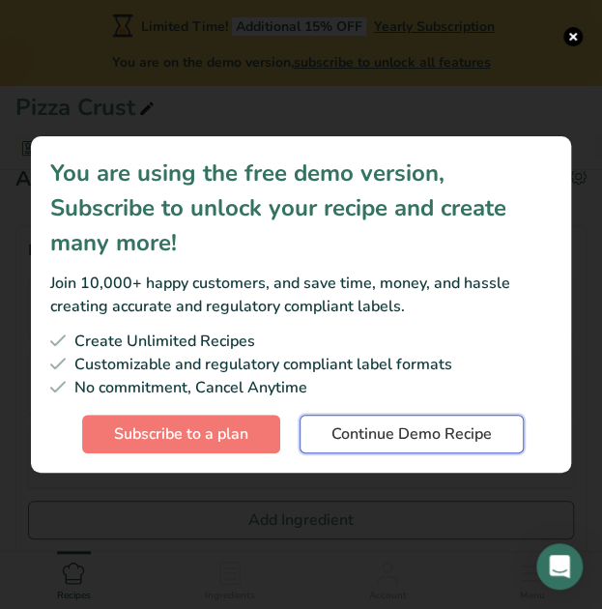
click at [363, 445] on span "Continue Demo Recipe" at bounding box center [412, 434] width 160 height 23
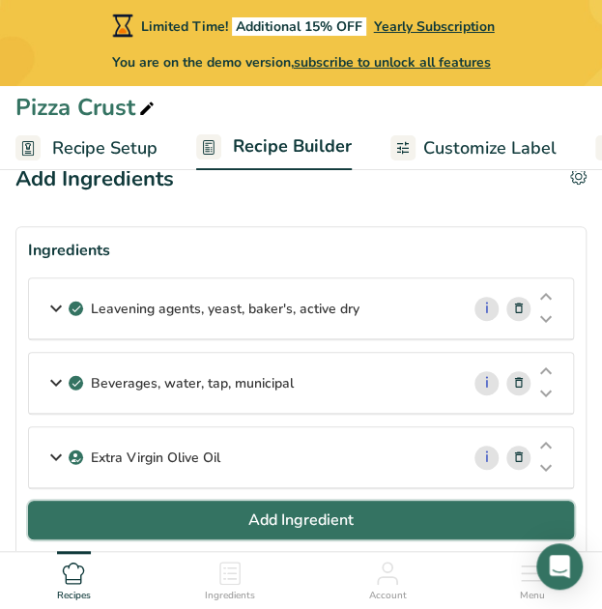
click at [87, 513] on button "Add Ingredient" at bounding box center [301, 520] width 546 height 39
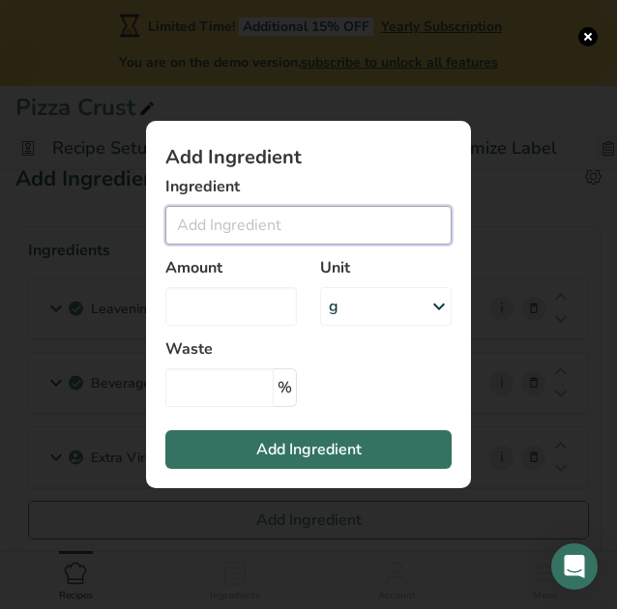
click at [256, 227] on input "Add ingredient modal" at bounding box center [308, 225] width 286 height 39
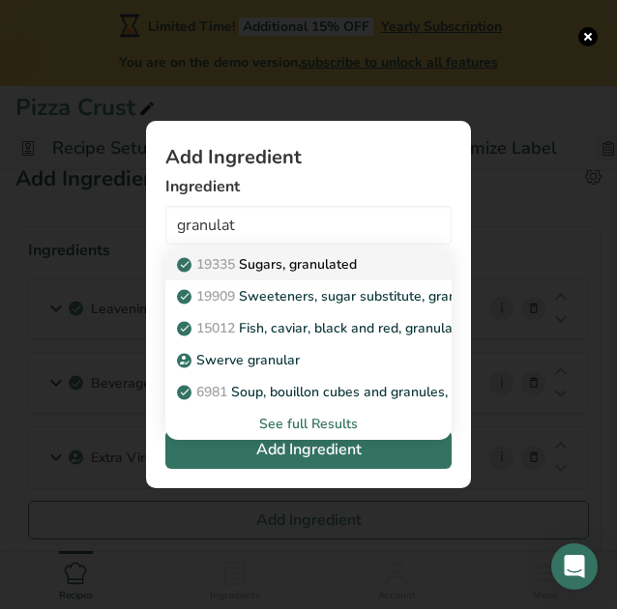
click at [274, 267] on p "19335 [GEOGRAPHIC_DATA], granulated" at bounding box center [269, 264] width 176 height 20
type input "Sugars, granulated"
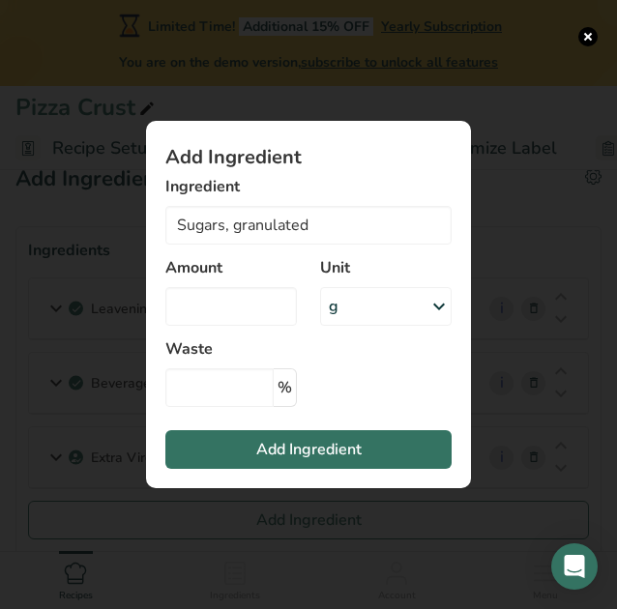
click at [340, 311] on div "g" at bounding box center [385, 306] width 131 height 39
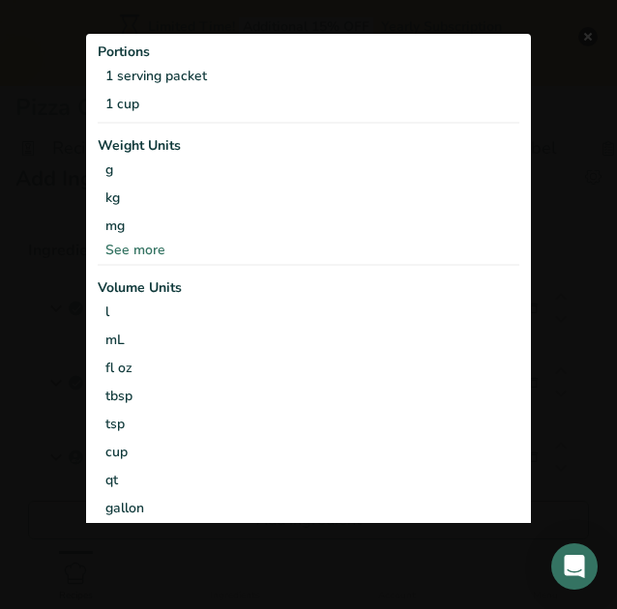
click at [155, 241] on div "See more" at bounding box center [309, 249] width 422 height 20
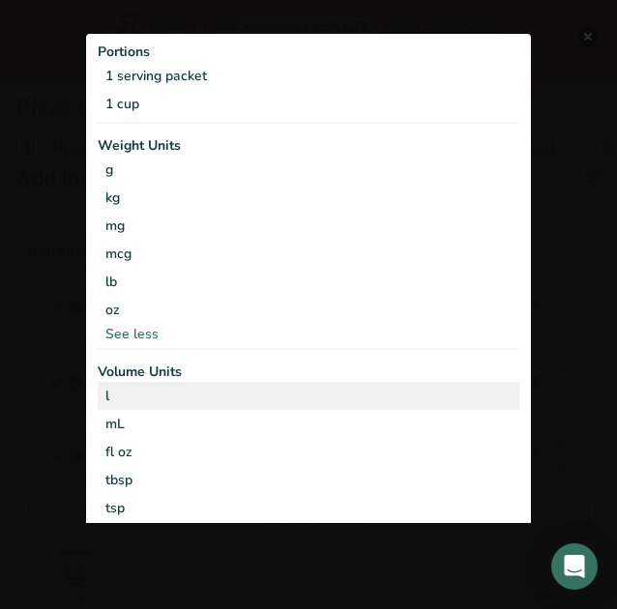
scroll to position [111, 0]
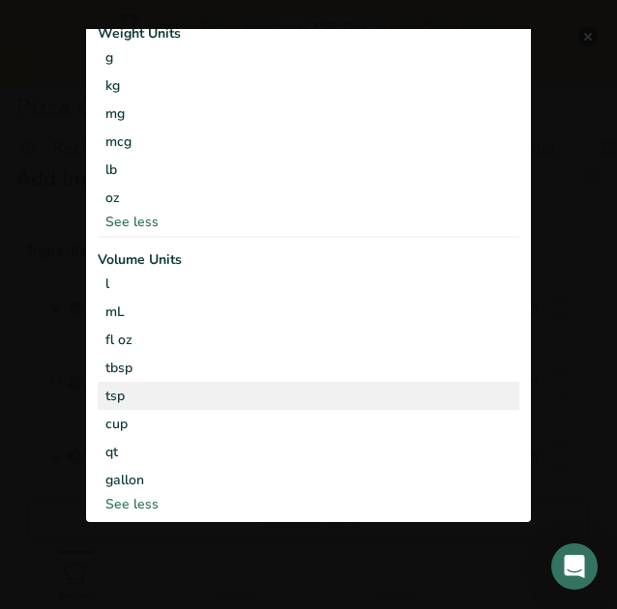
click at [127, 399] on div "tsp" at bounding box center [308, 396] width 406 height 20
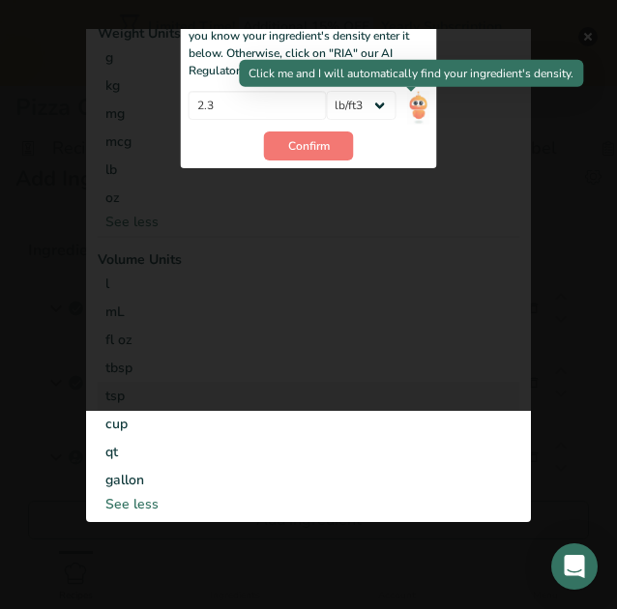
click at [410, 111] on img "Add ingredient modal" at bounding box center [417, 109] width 21 height 34
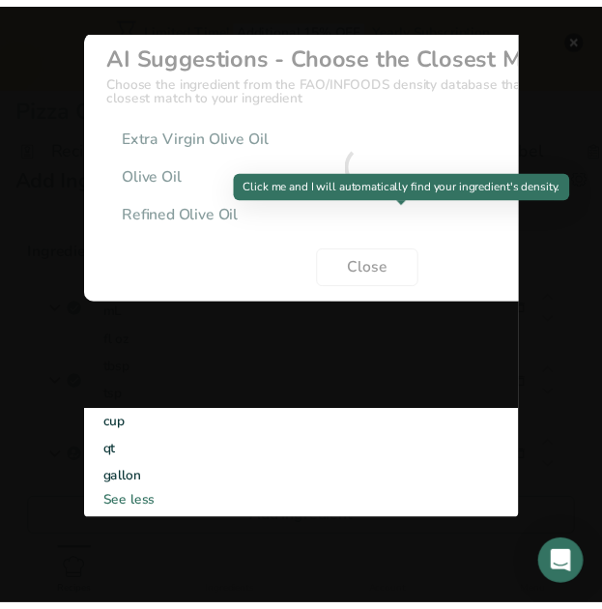
scroll to position [0, 0]
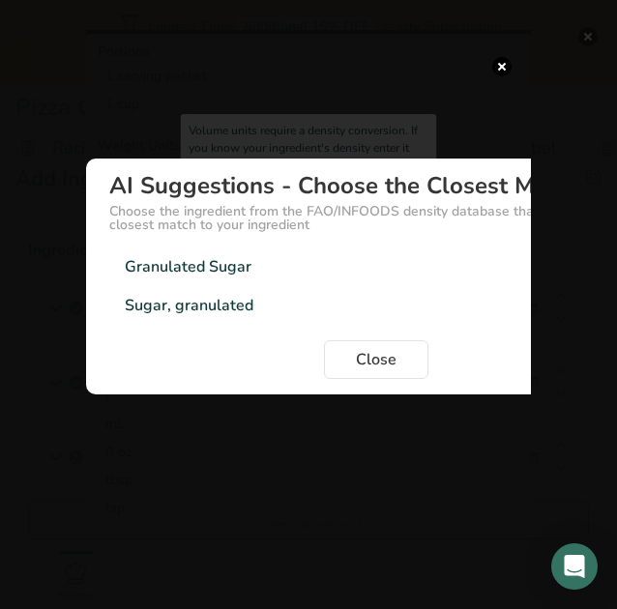
click at [223, 265] on div "Granulated Sugar" at bounding box center [188, 265] width 127 height 23
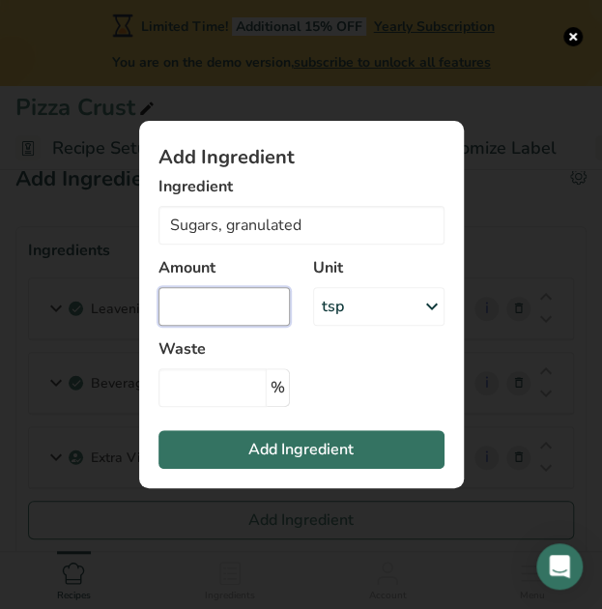
click at [209, 320] on input "Add ingredient modal" at bounding box center [224, 306] width 131 height 39
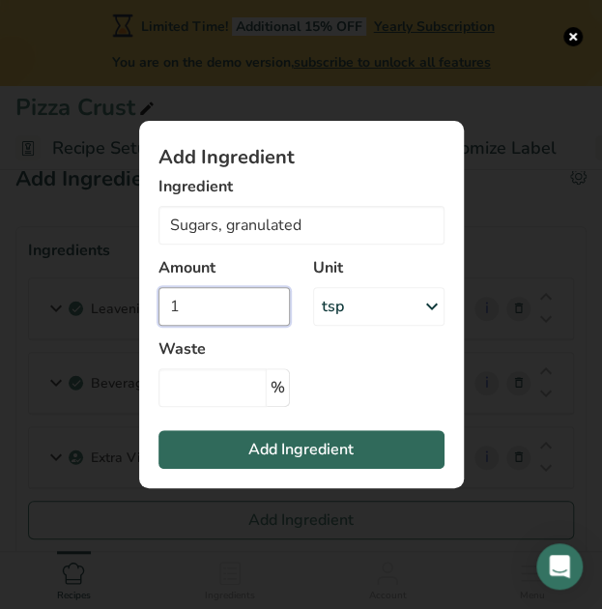
type input "1"
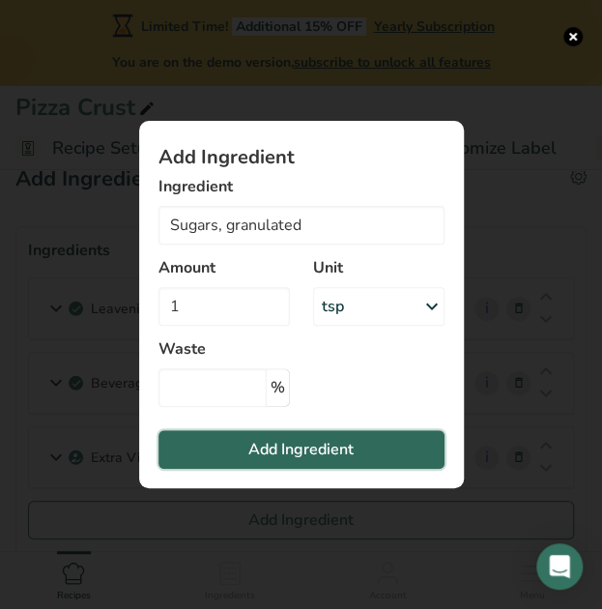
click at [269, 453] on span "Add Ingredient" at bounding box center [300, 449] width 105 height 23
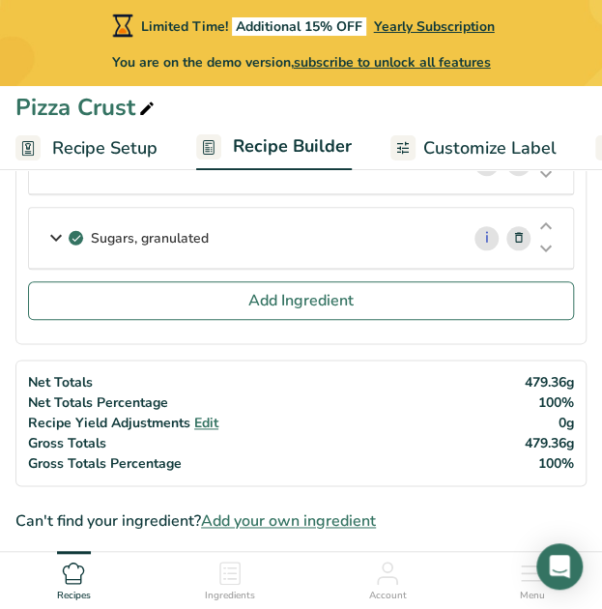
scroll to position [337, 0]
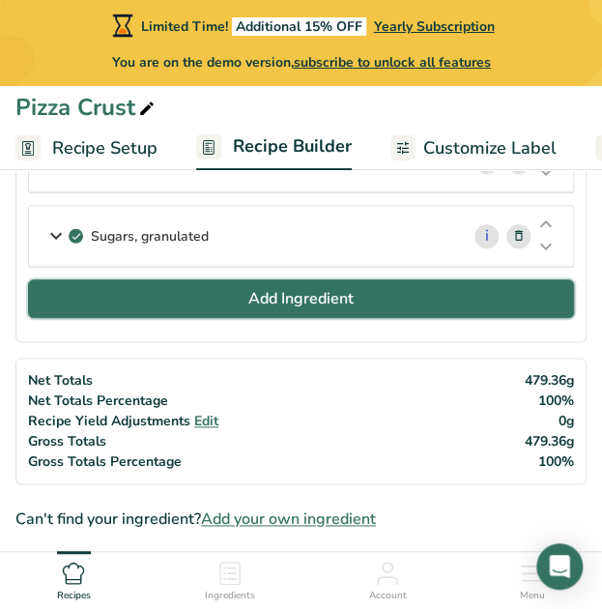
click at [189, 307] on button "Add Ingredient" at bounding box center [301, 298] width 546 height 39
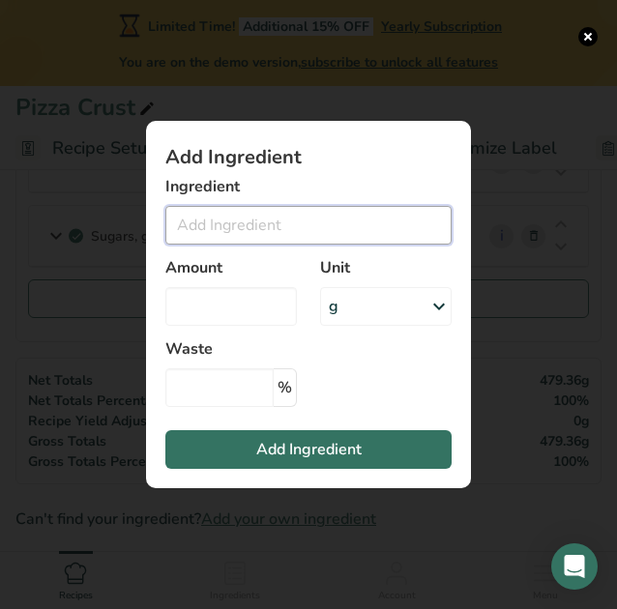
click at [227, 223] on input "Add ingredient modal" at bounding box center [308, 225] width 286 height 39
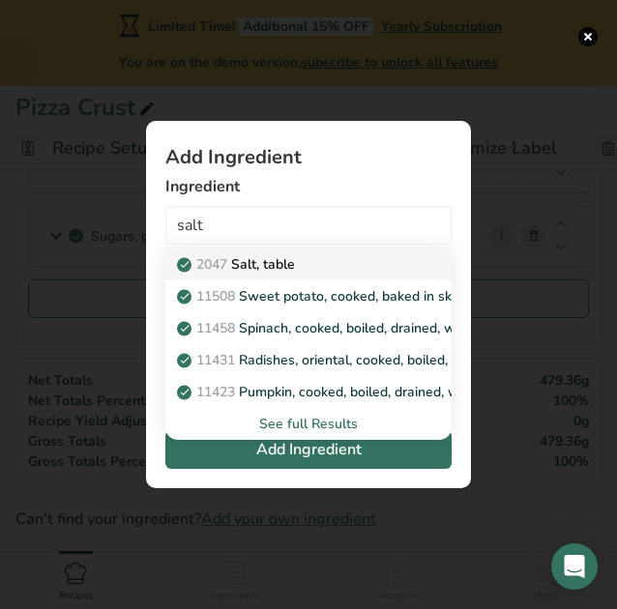
click at [269, 262] on p "2047 Salt, table" at bounding box center [238, 264] width 114 height 20
type input "Salt, table"
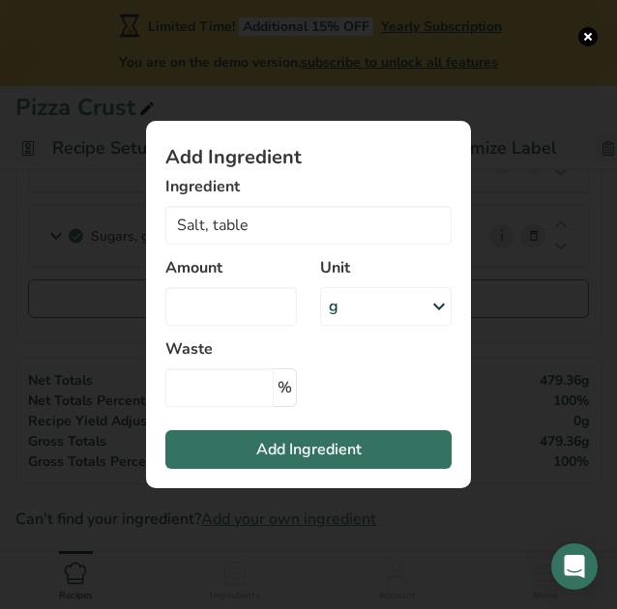
click at [348, 314] on div "g" at bounding box center [385, 306] width 131 height 39
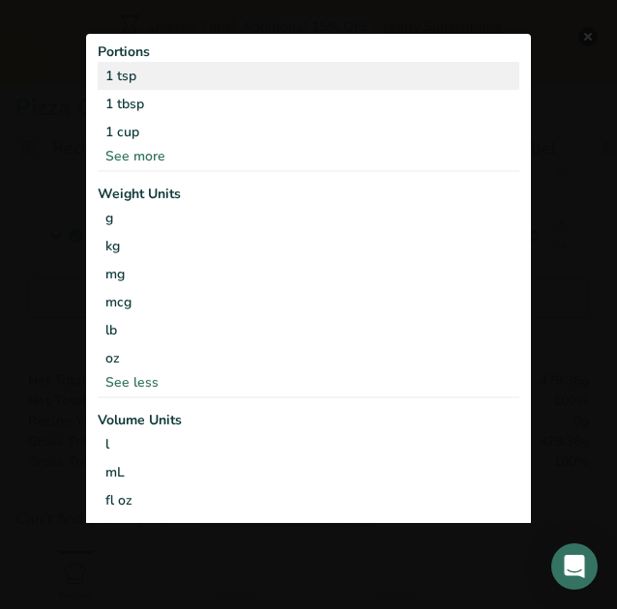
click at [142, 78] on div "1 tsp" at bounding box center [309, 75] width 422 height 28
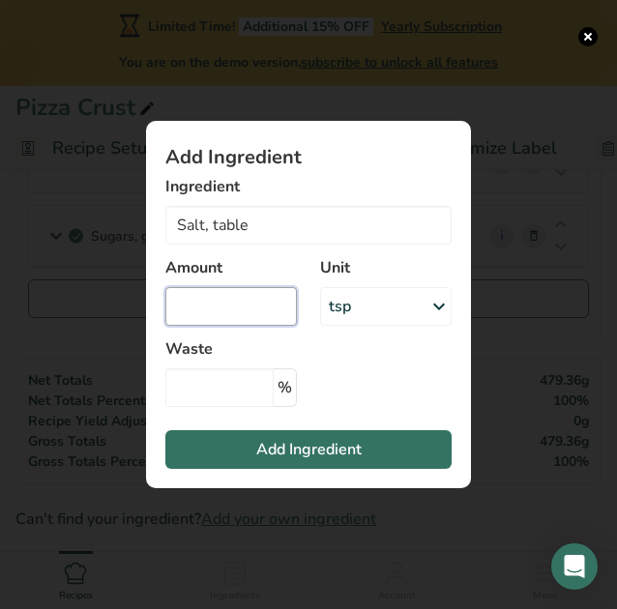
click at [211, 299] on input "Add ingredient modal" at bounding box center [230, 306] width 131 height 39
type input "0"
type input "0.125"
click at [377, 375] on section "Add Ingredient Ingredient Salt, table 2047 Salt, table 11508 Sweet potato, cook…" at bounding box center [308, 304] width 325 height 367
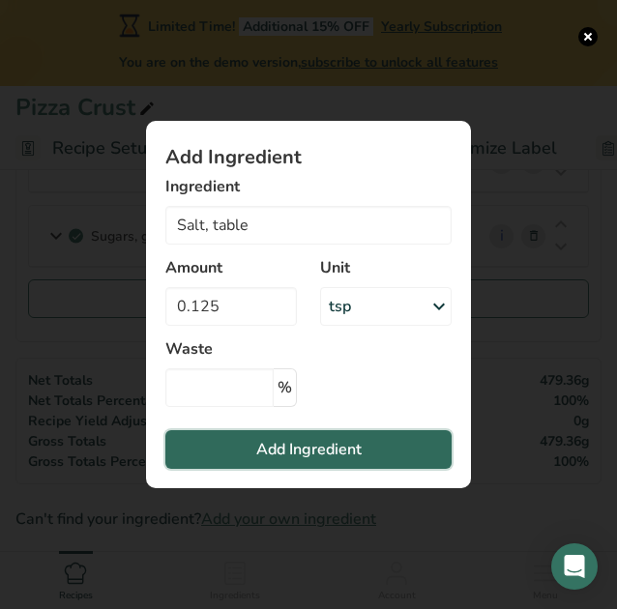
click at [350, 455] on span "Add Ingredient" at bounding box center [308, 449] width 105 height 23
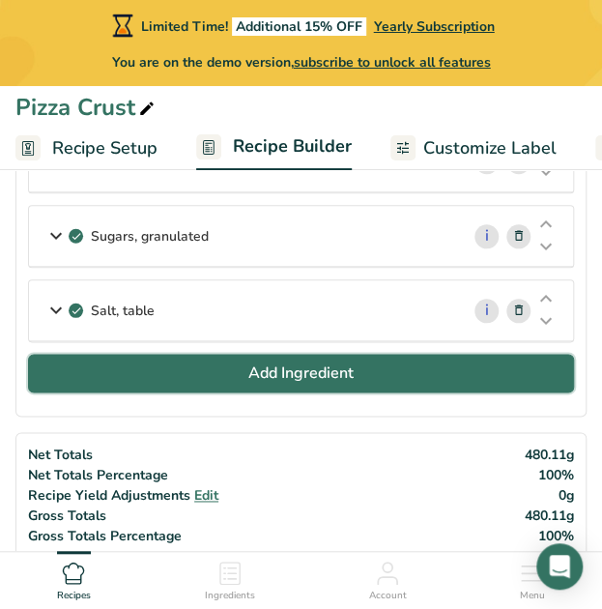
click at [203, 370] on button "Add Ingredient" at bounding box center [301, 373] width 546 height 39
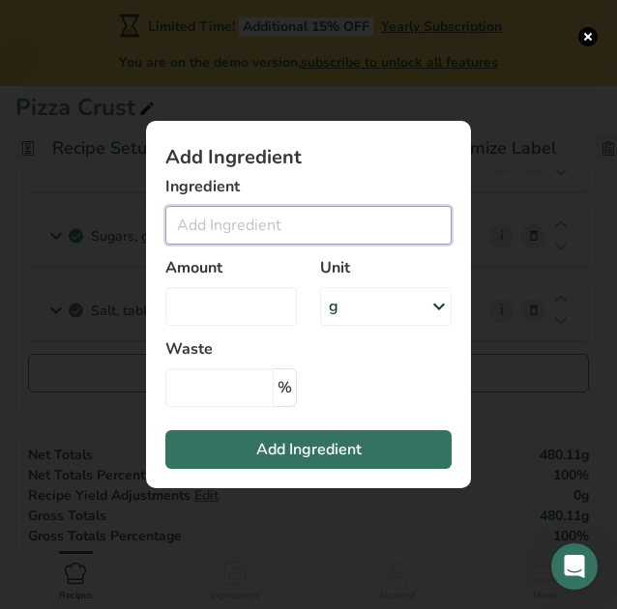
click at [288, 216] on input "Add ingredient modal" at bounding box center [308, 225] width 286 height 39
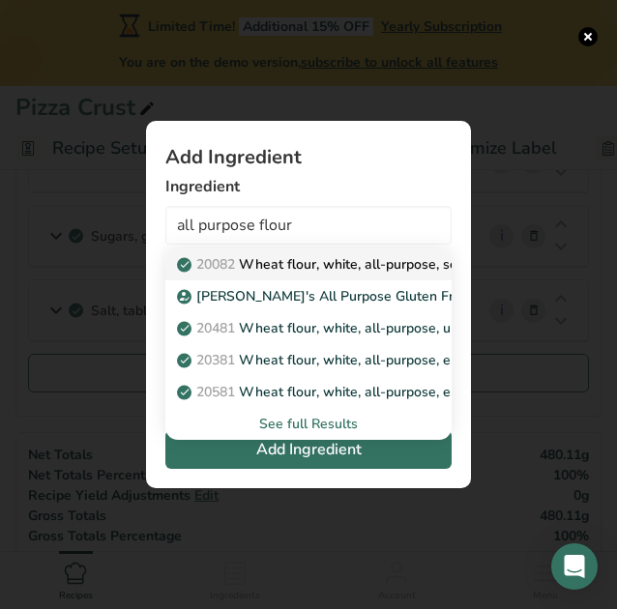
click at [383, 264] on p "20082 Wheat flour, white, all-purpose, self-rising, enriched" at bounding box center [373, 264] width 384 height 20
type input "Wheat flour, white, all-purpose, self-rising, enriched"
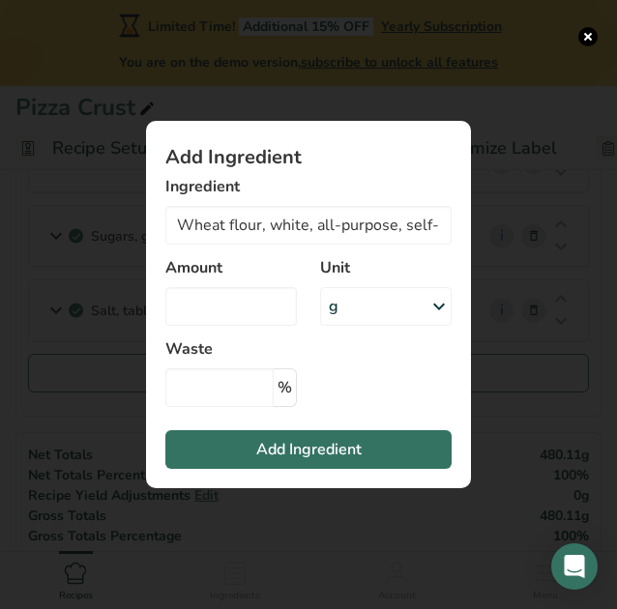
click at [401, 306] on div "g" at bounding box center [385, 306] width 131 height 39
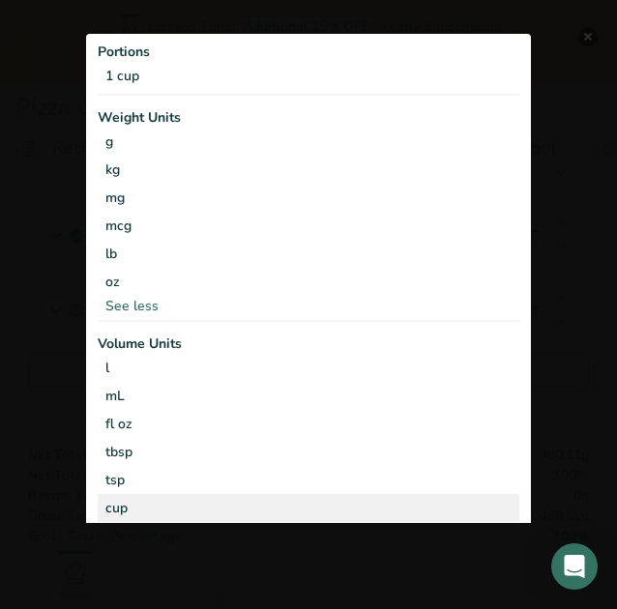
click at [139, 506] on div "cup" at bounding box center [308, 507] width 406 height 20
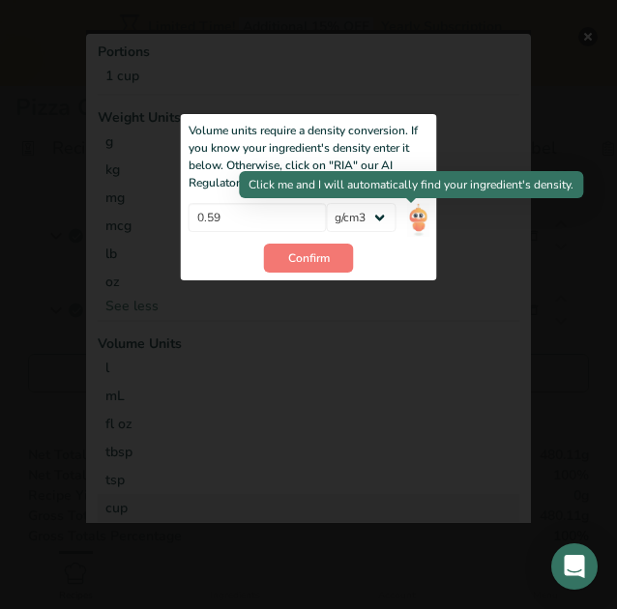
click at [414, 212] on img "Add ingredient modal" at bounding box center [417, 220] width 21 height 34
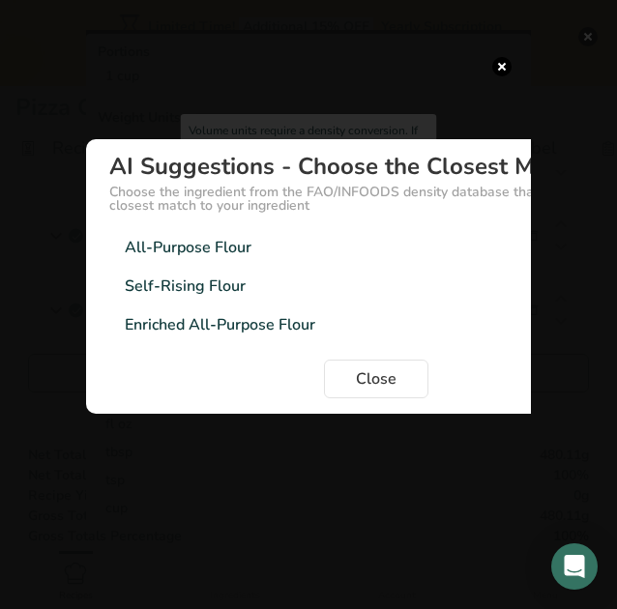
click at [195, 254] on div "All-Purpose Flour" at bounding box center [188, 246] width 127 height 23
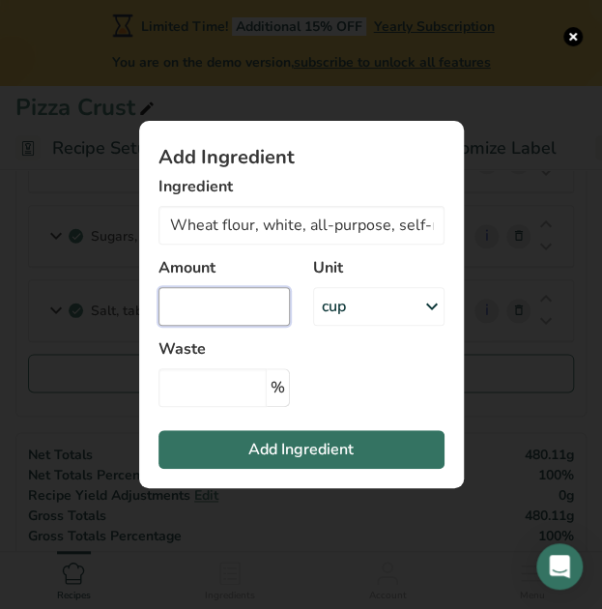
click at [210, 317] on input "Add ingredient modal" at bounding box center [224, 306] width 131 height 39
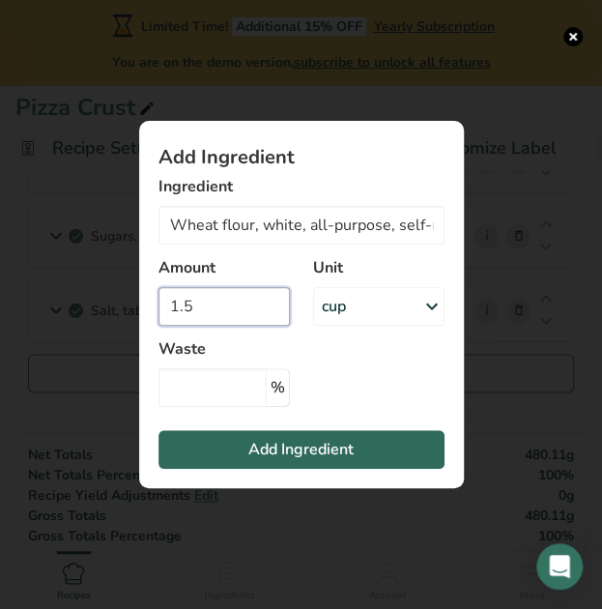
type input "1.5"
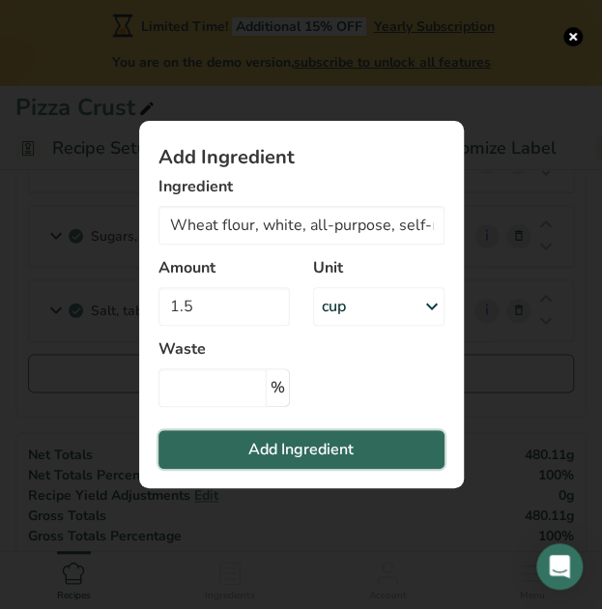
click at [238, 449] on button "Add Ingredient" at bounding box center [302, 449] width 286 height 39
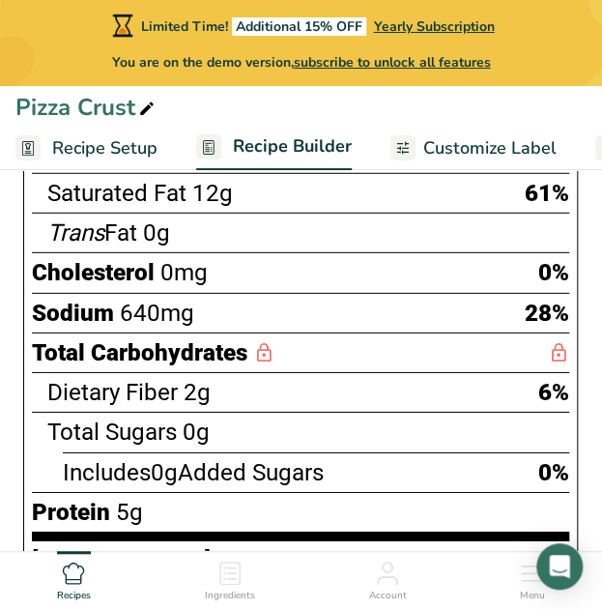
scroll to position [1254, 0]
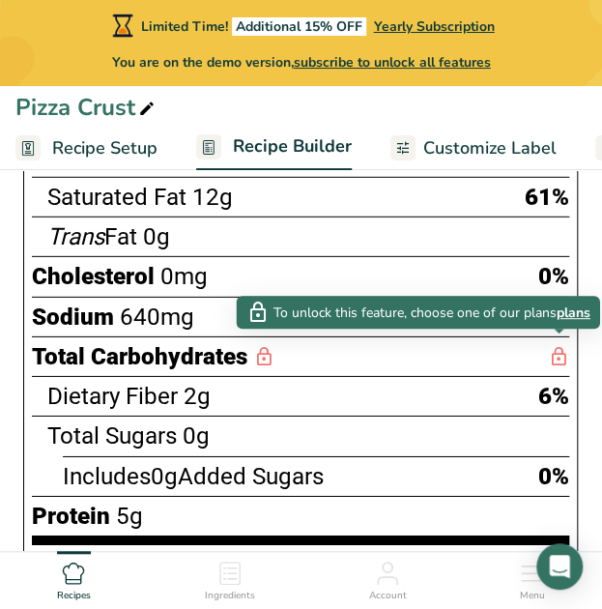
click at [555, 348] on icon at bounding box center [558, 357] width 21 height 24
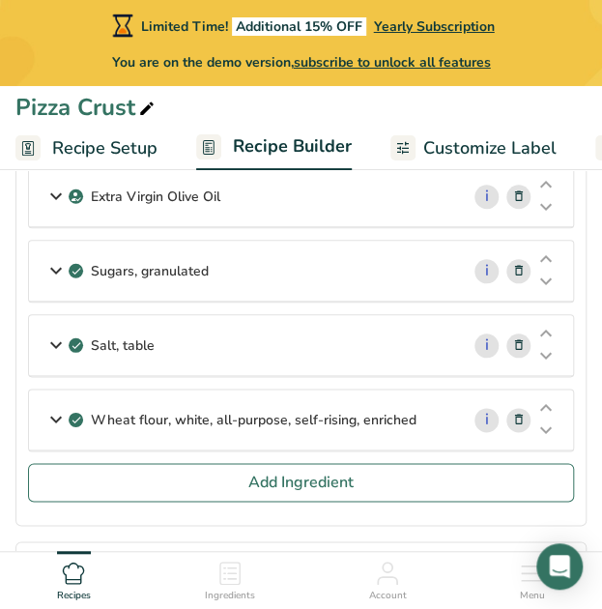
scroll to position [302, 0]
click at [352, 342] on div "Salt, table" at bounding box center [244, 346] width 430 height 60
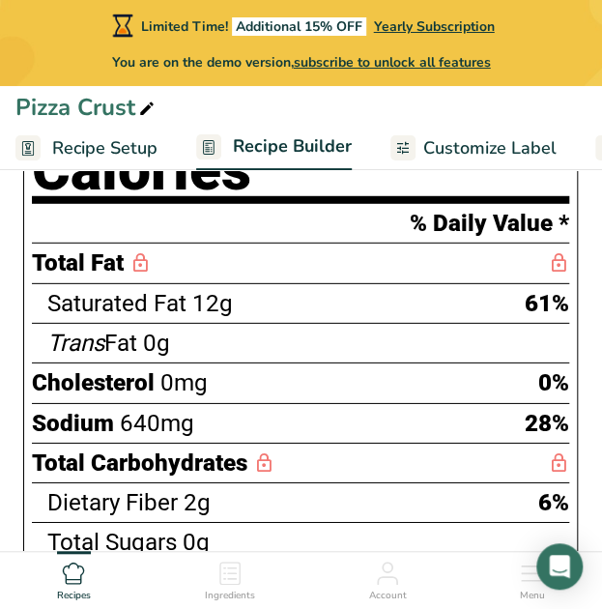
scroll to position [1234, 0]
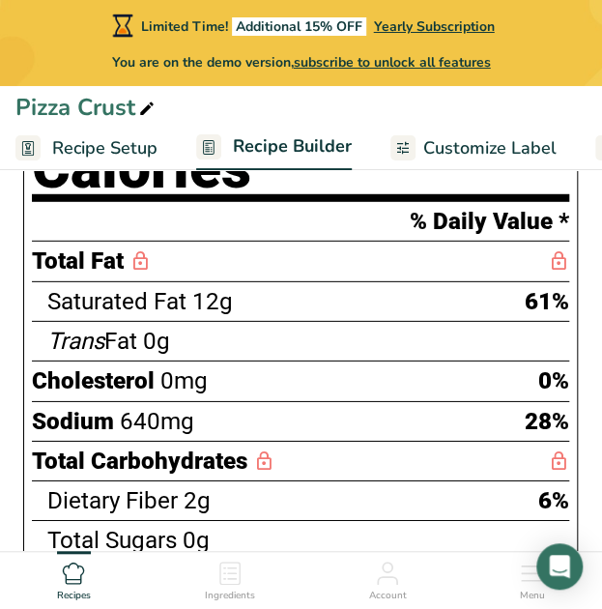
click at [486, 415] on div "Sodium 640mg 28%" at bounding box center [301, 421] width 538 height 40
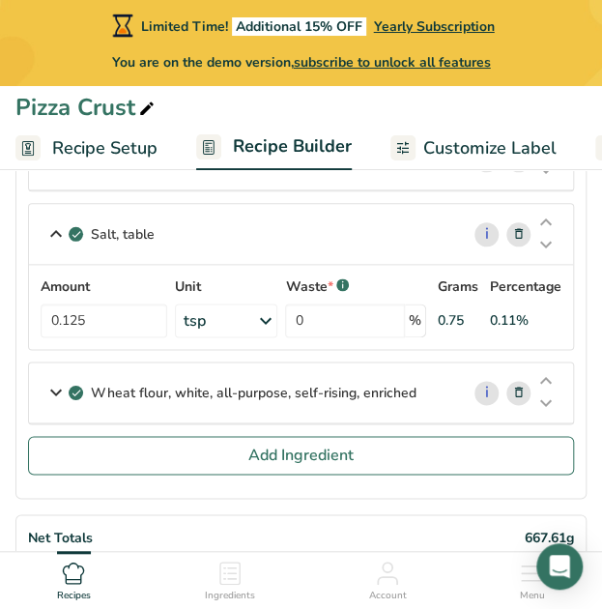
scroll to position [385, 0]
